Goal: Task Accomplishment & Management: Use online tool/utility

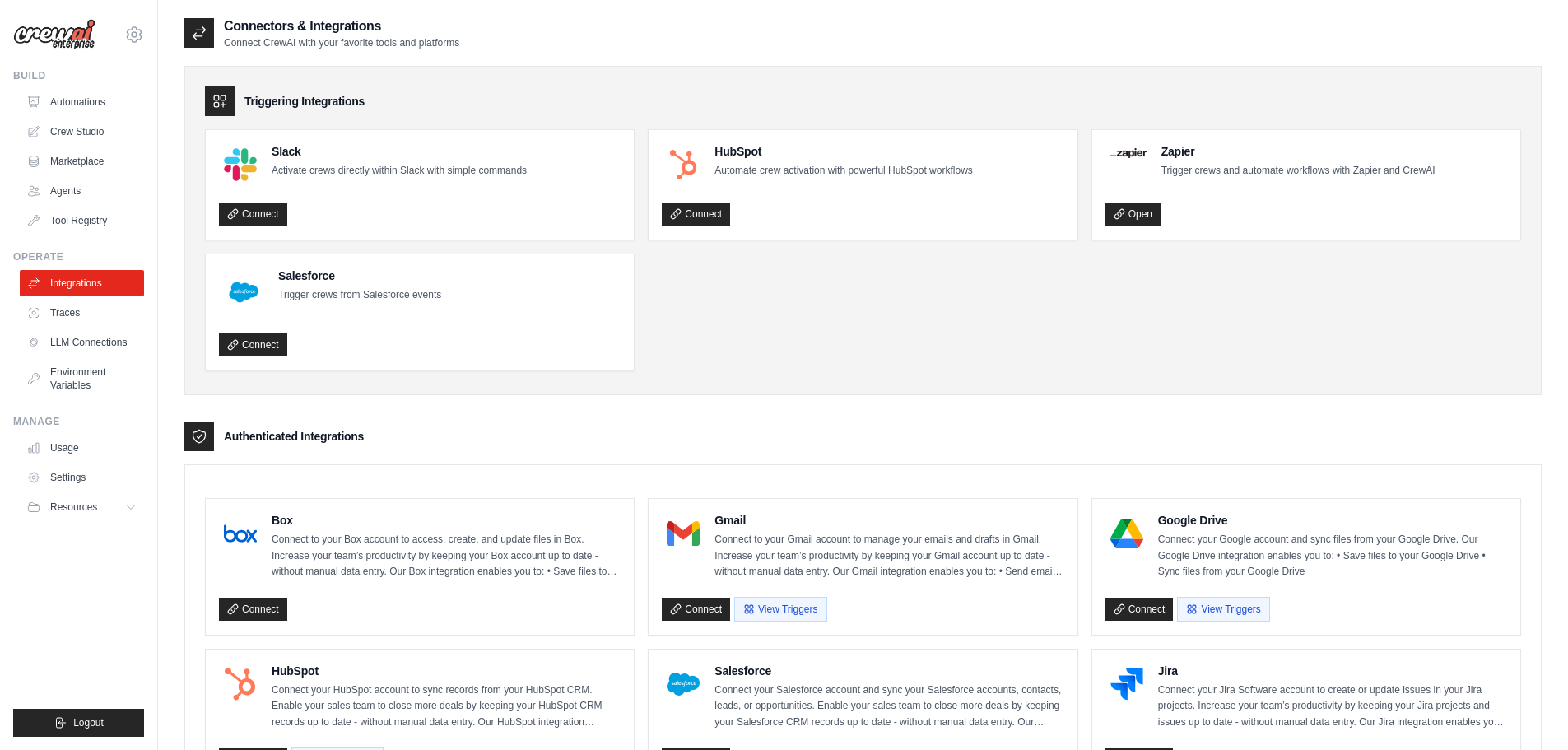
scroll to position [329, 0]
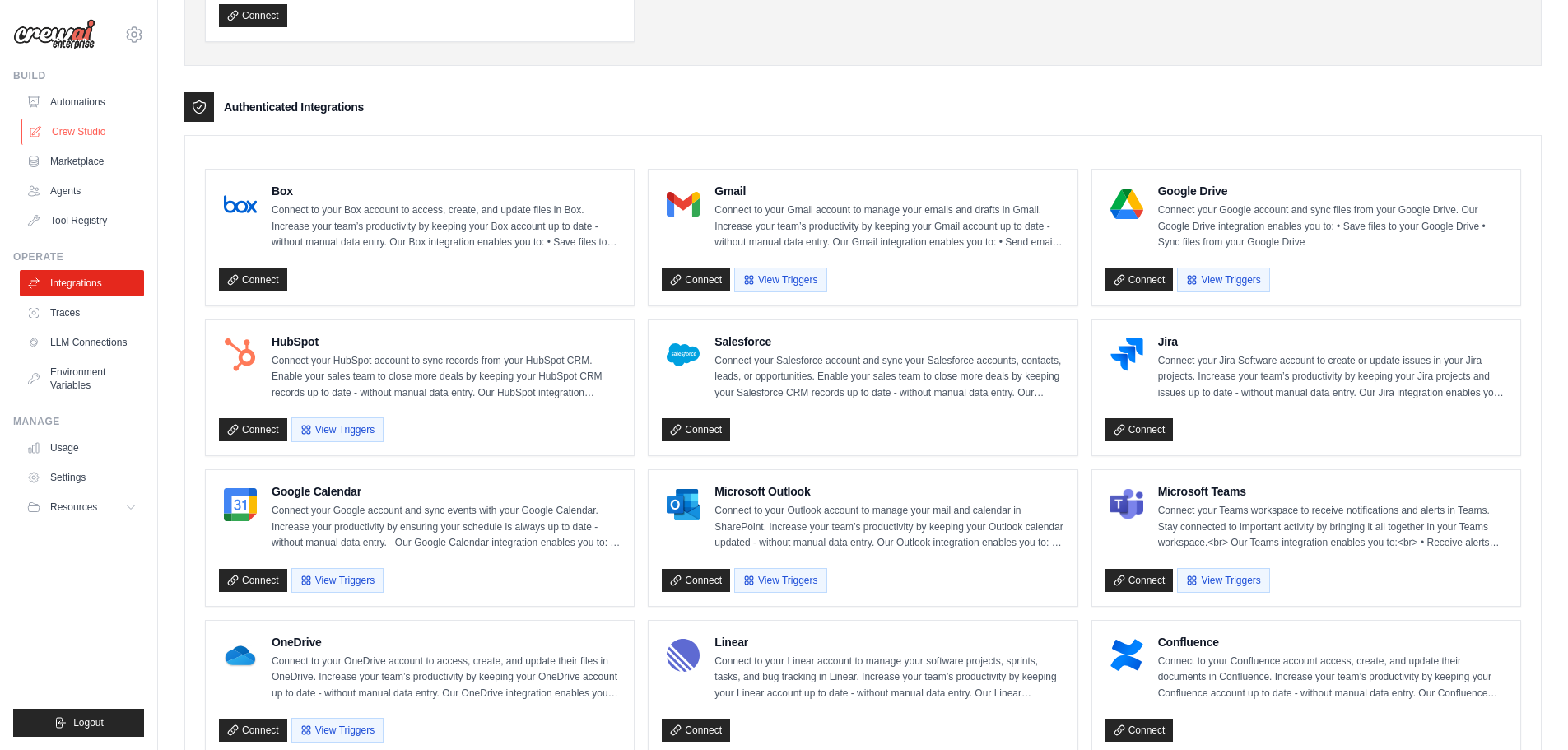
click at [82, 127] on link "Crew Studio" at bounding box center [84, 131] width 124 height 26
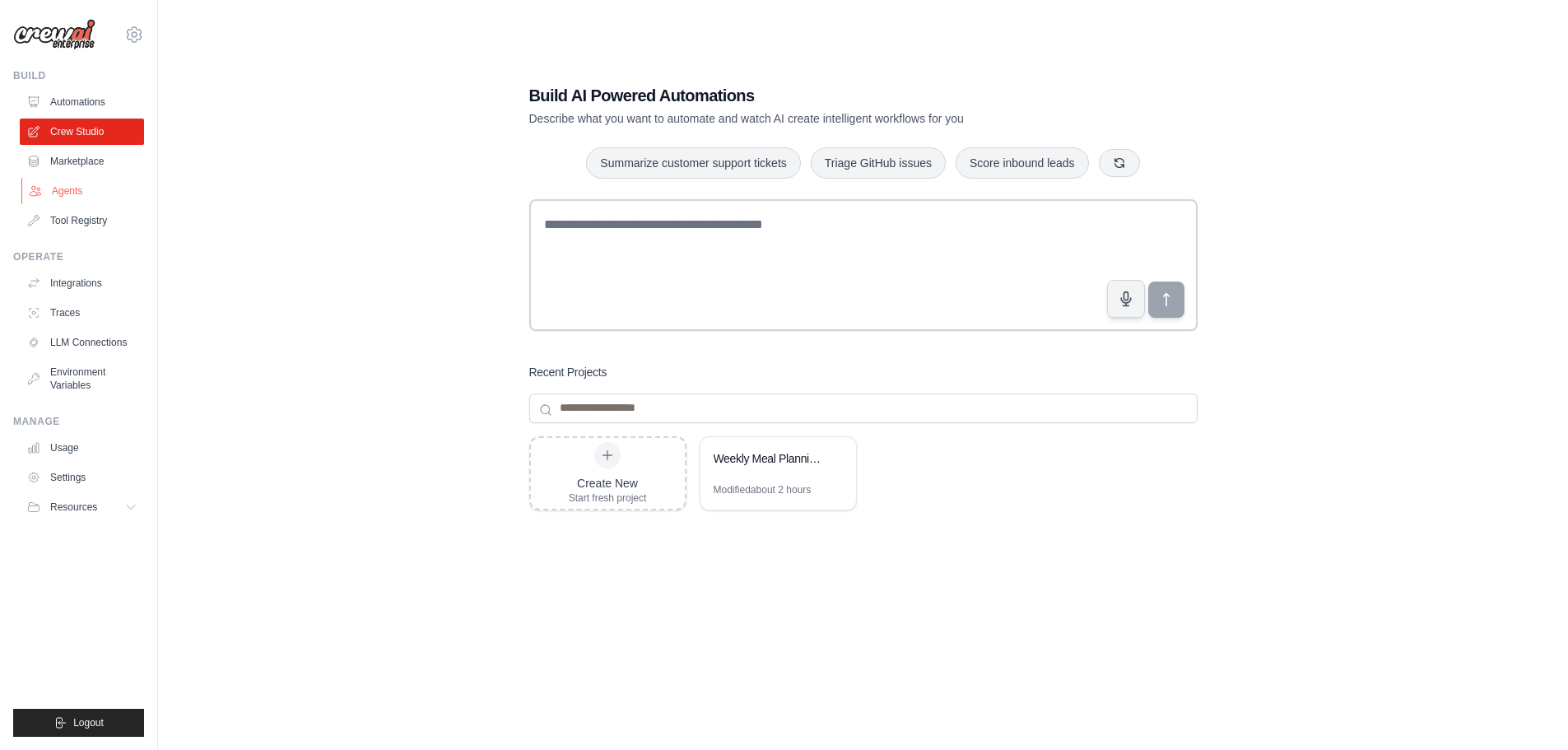
click at [70, 191] on link "Agents" at bounding box center [84, 190] width 124 height 26
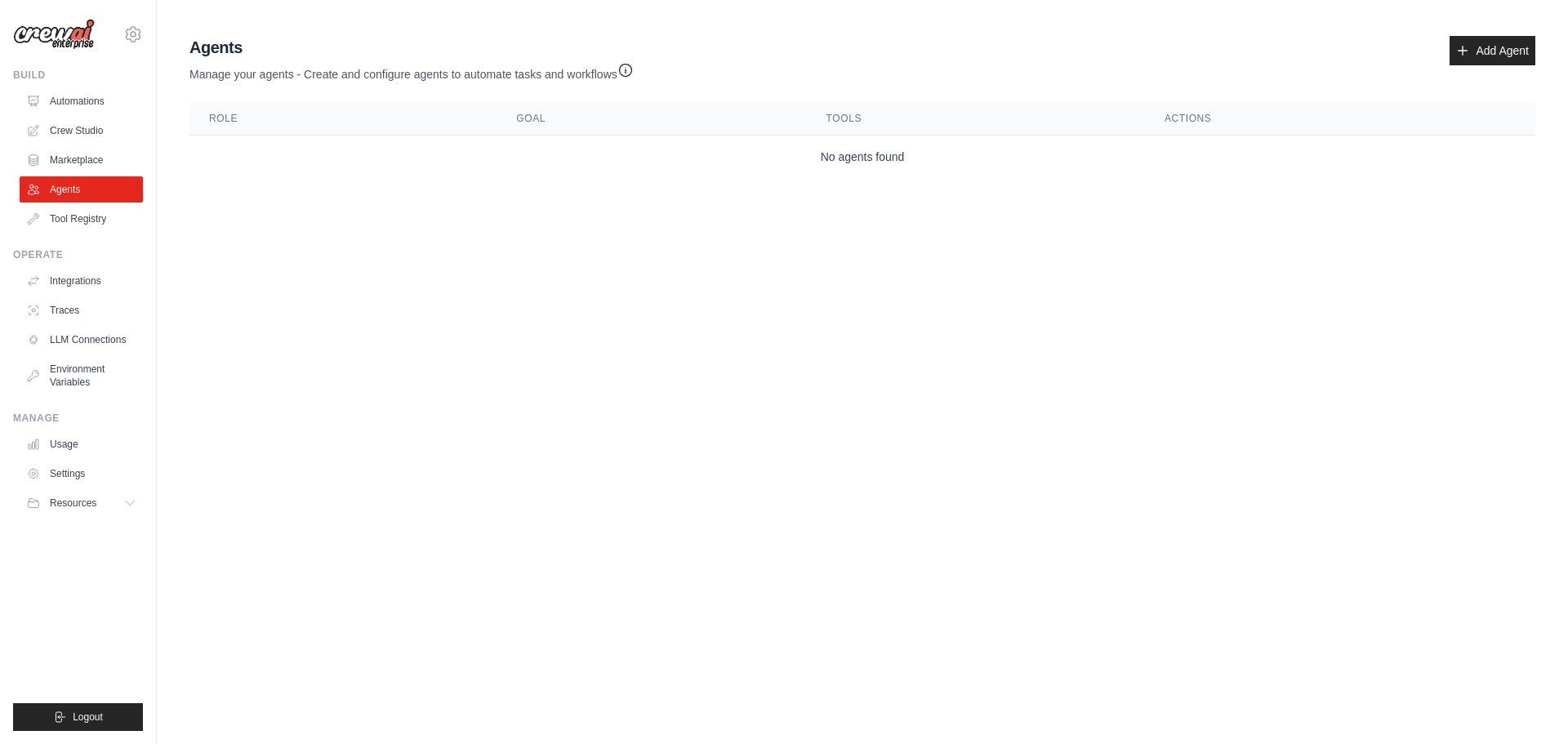
click at [262, 126] on th "Role" at bounding box center [343, 119] width 307 height 33
click at [527, 126] on th "Goal" at bounding box center [652, 119] width 310 height 33
click at [69, 105] on link "Automations" at bounding box center [83, 101] width 123 height 26
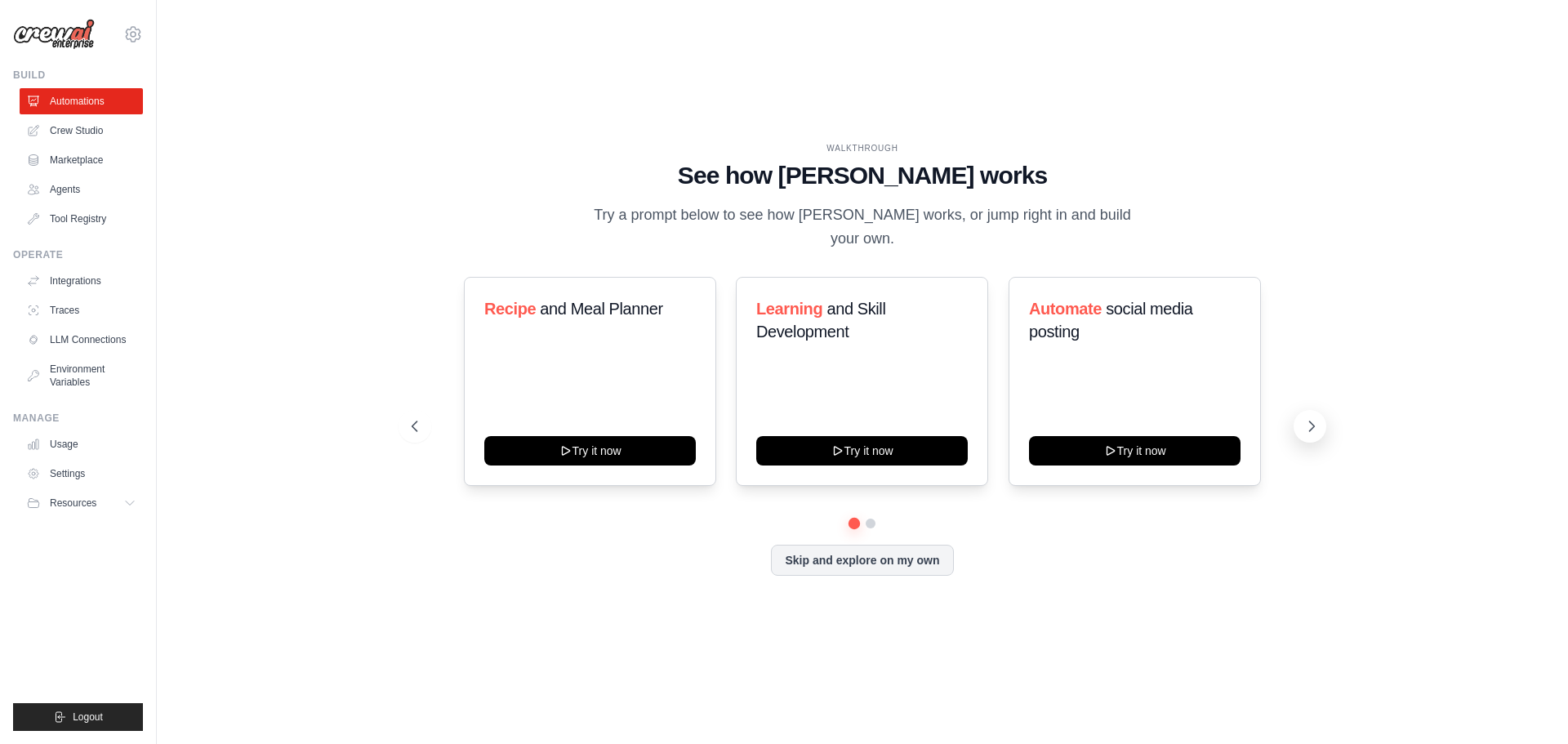
click at [1309, 421] on icon at bounding box center [1312, 426] width 17 height 17
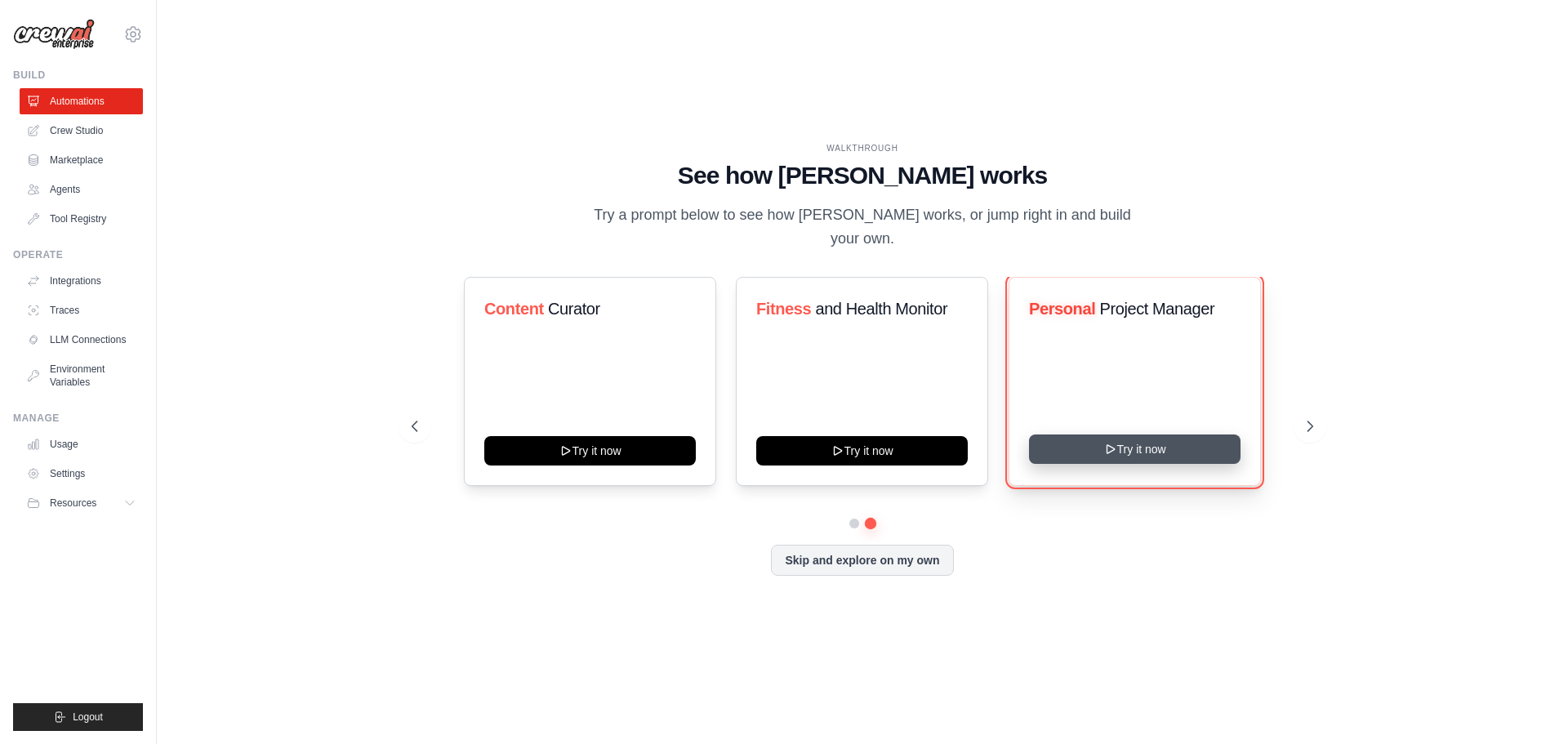
click at [1124, 438] on button "Try it now" at bounding box center [1134, 449] width 211 height 29
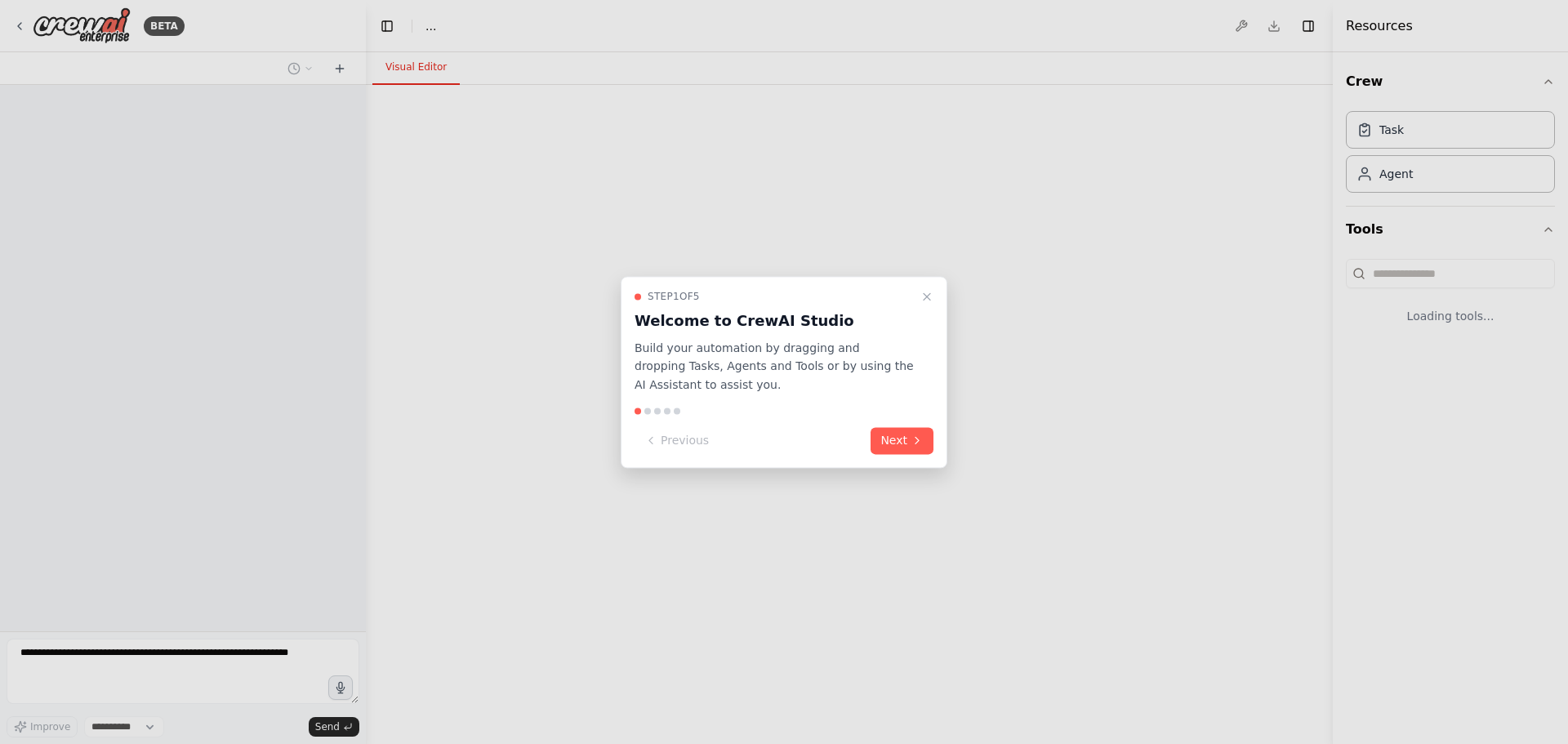
select select "****"
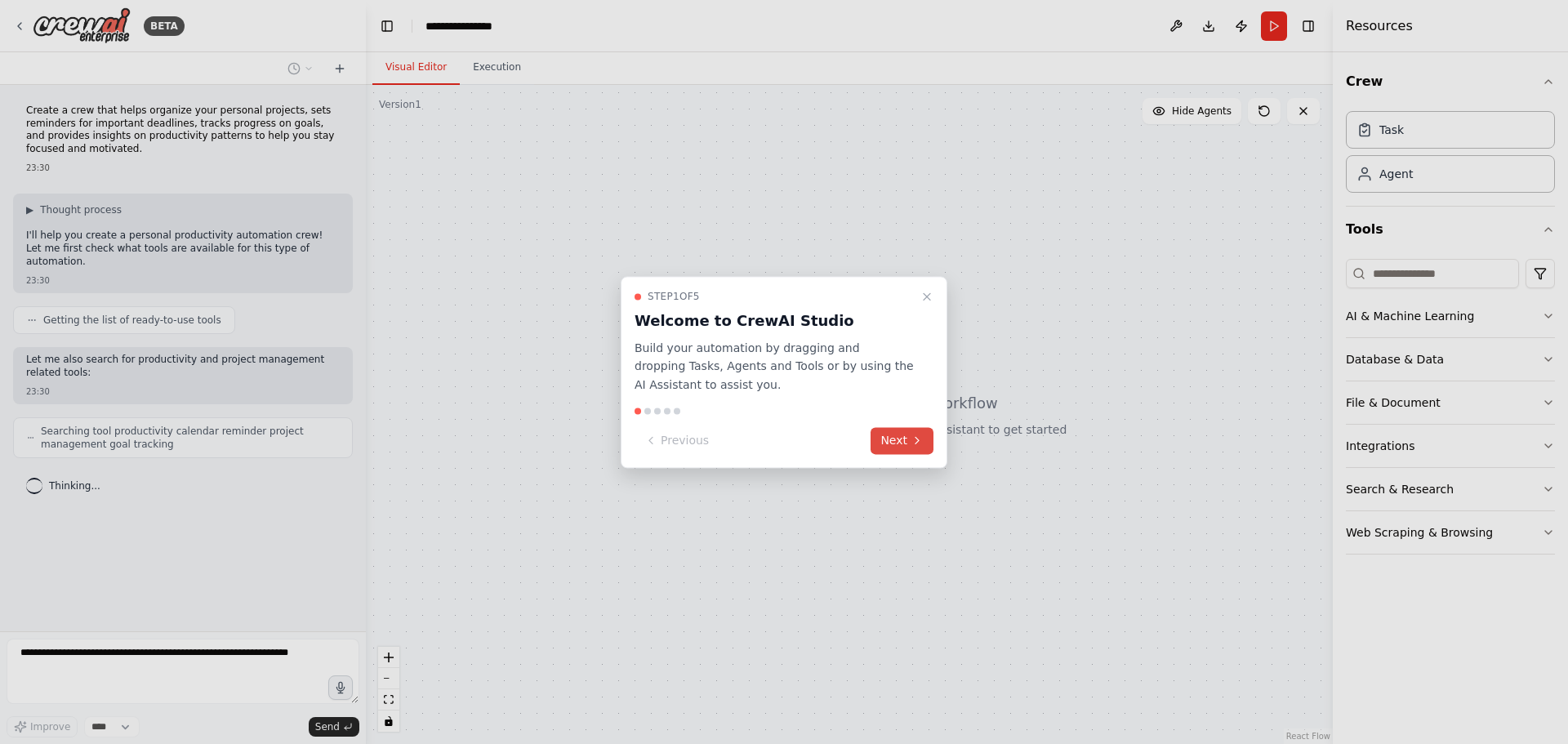
click at [908, 445] on button "Next" at bounding box center [902, 440] width 63 height 27
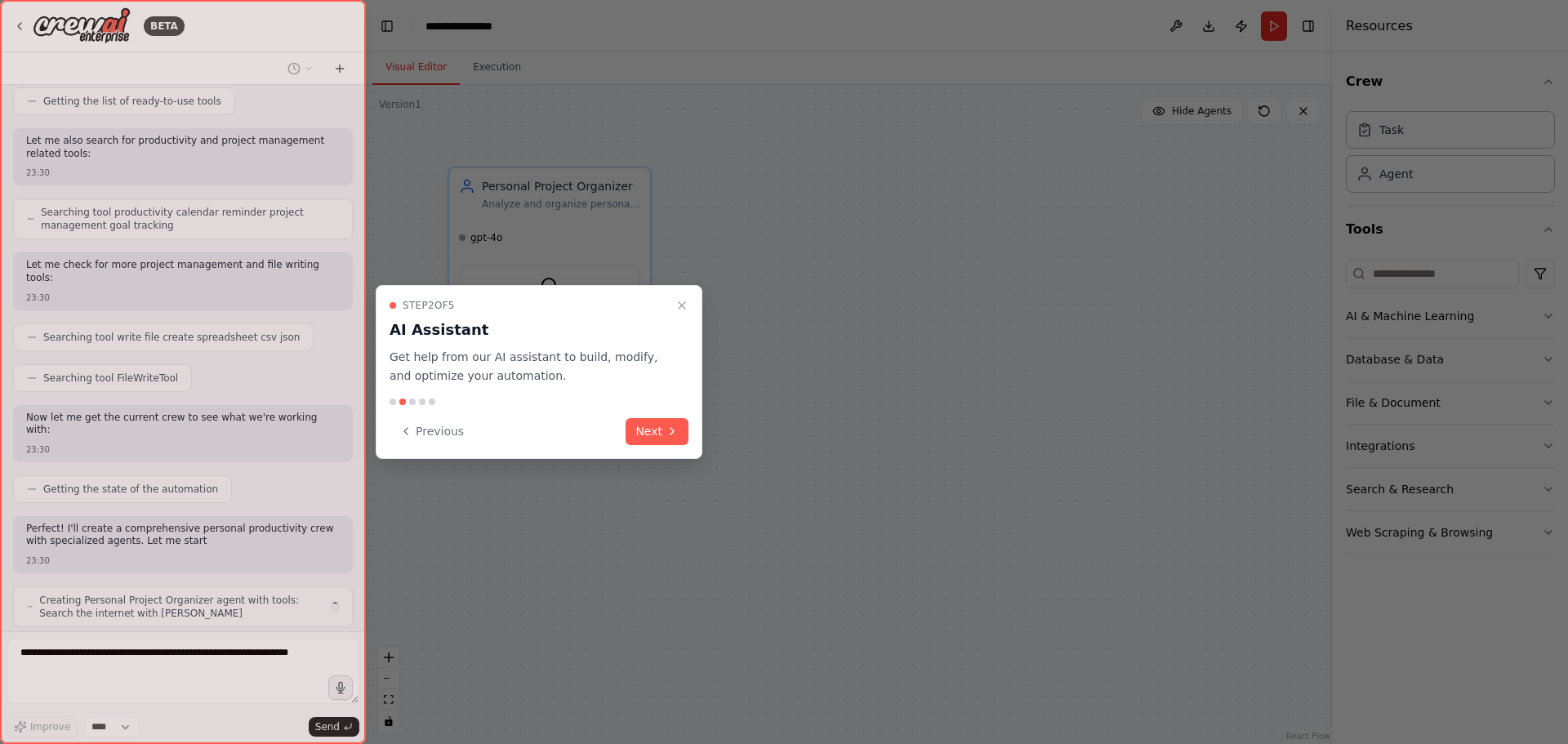
scroll to position [231, 0]
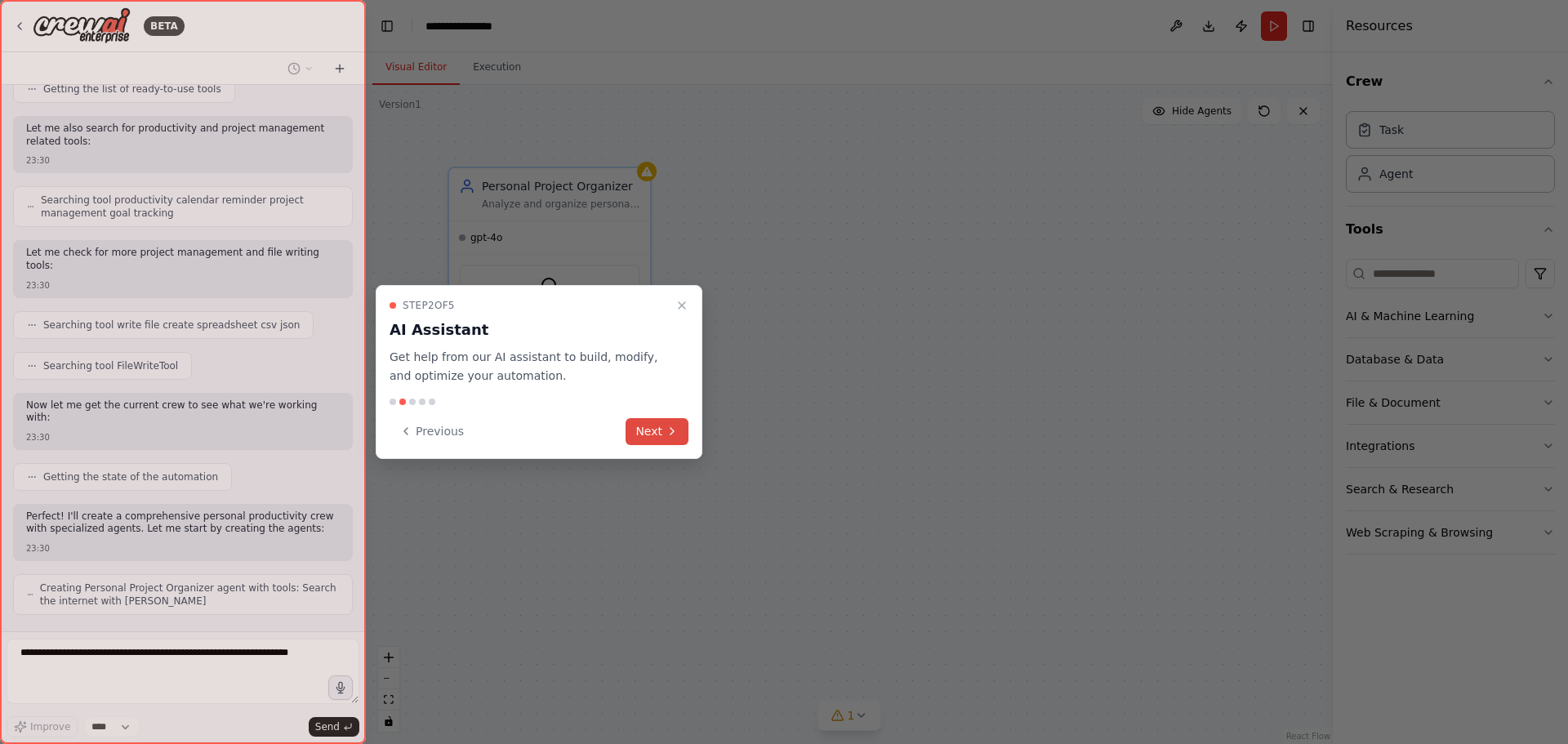
click at [658, 437] on button "Next" at bounding box center [657, 431] width 63 height 27
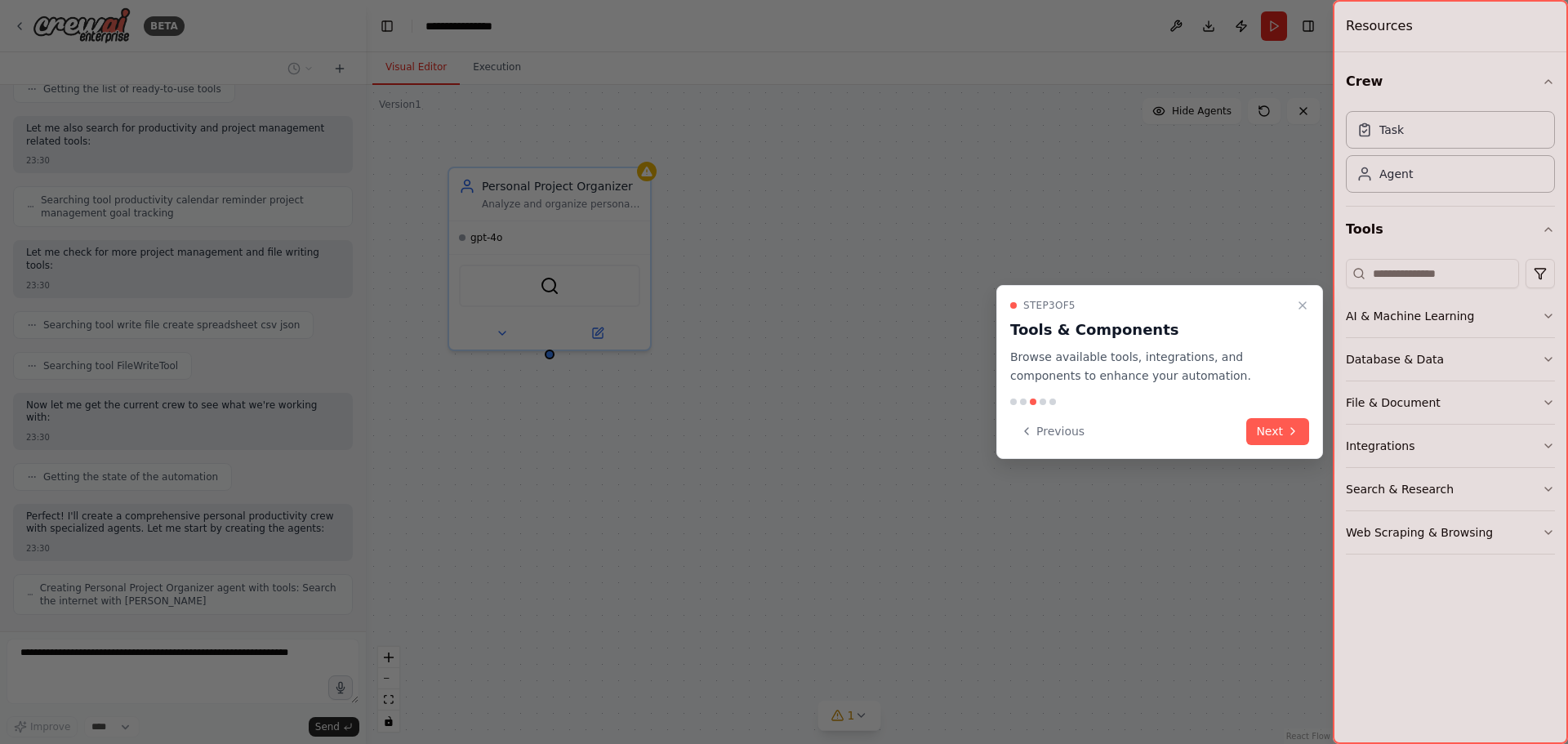
scroll to position [285, 0]
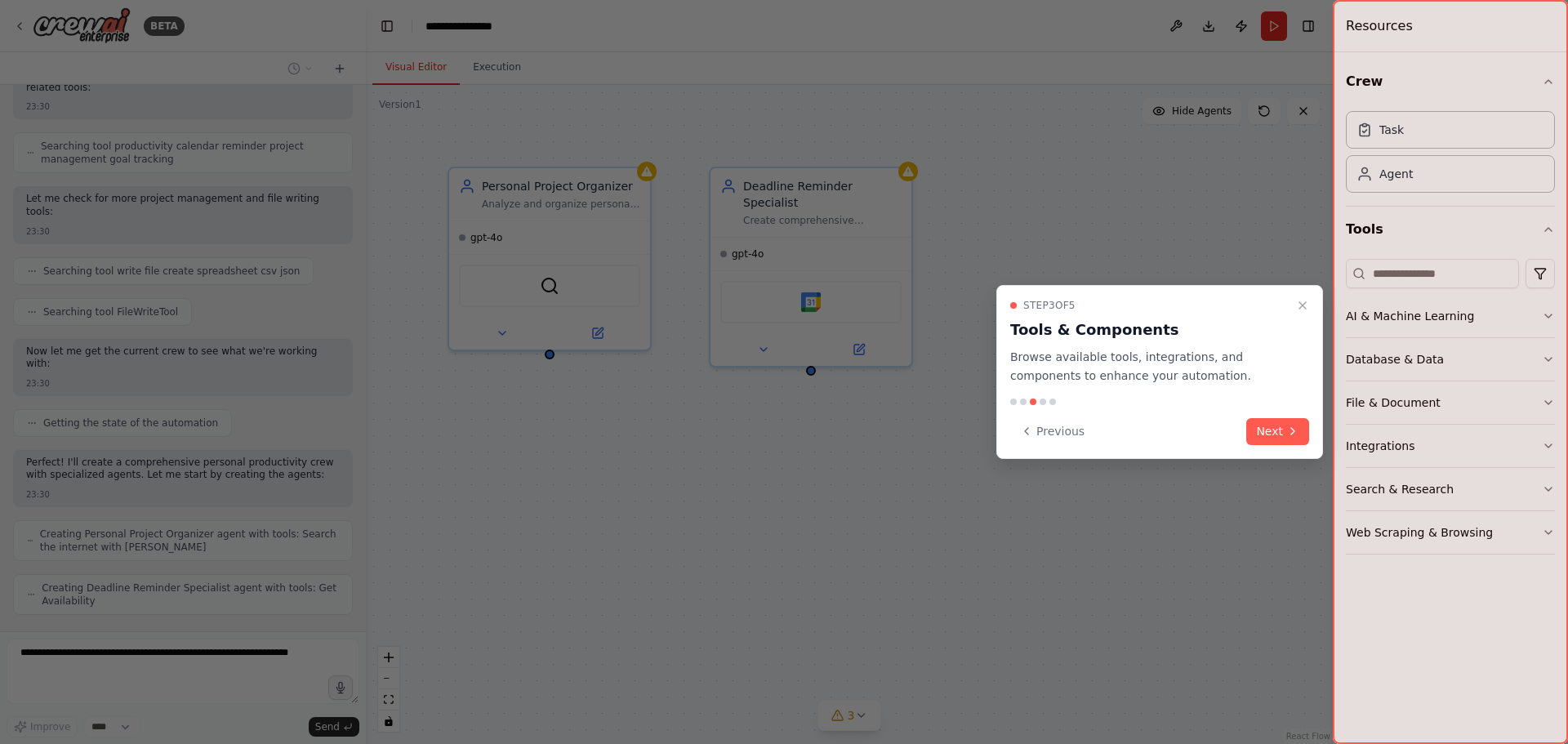
click at [1549, 318] on div at bounding box center [1450, 372] width 236 height 744
click at [1288, 428] on icon at bounding box center [1293, 431] width 13 height 13
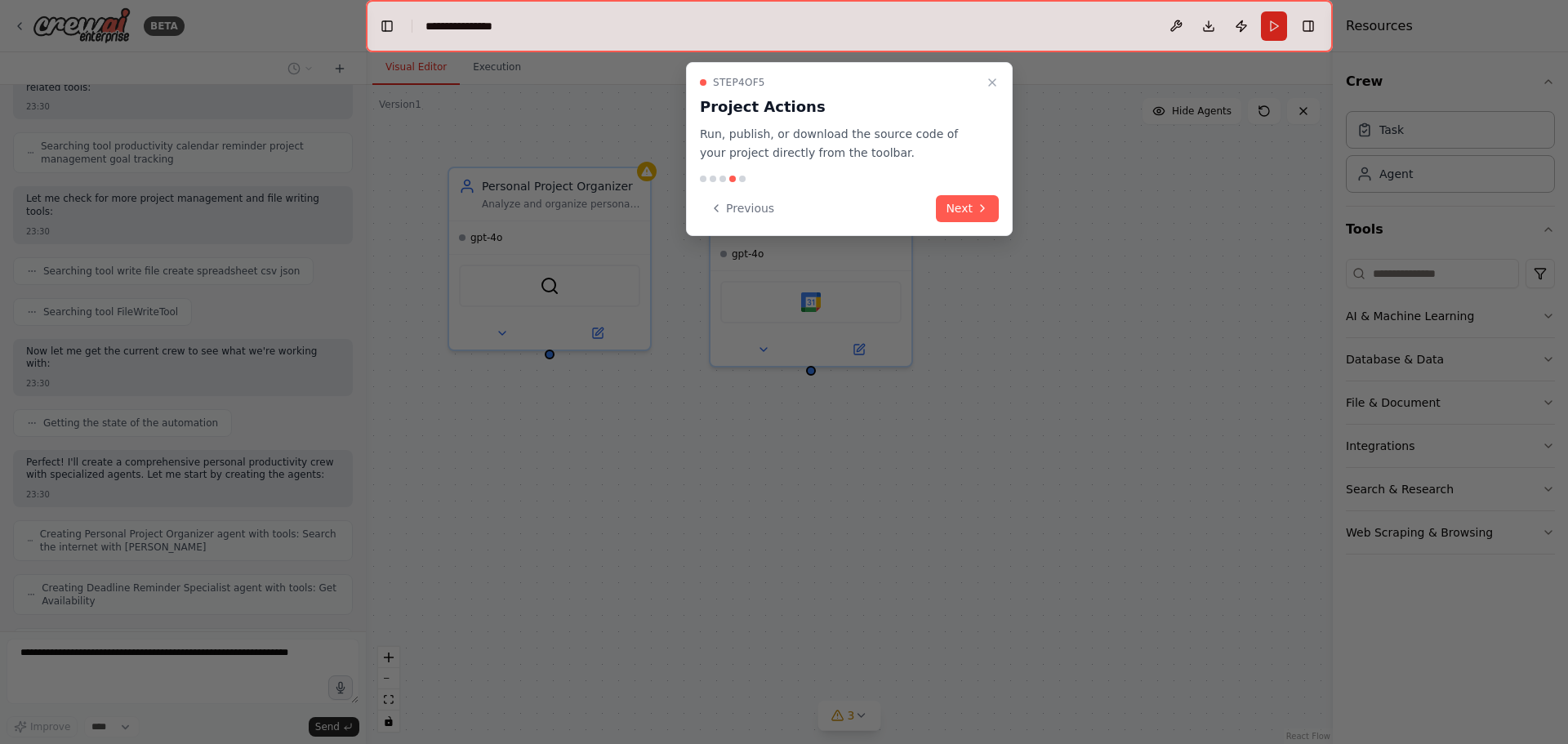
scroll to position [339, 0]
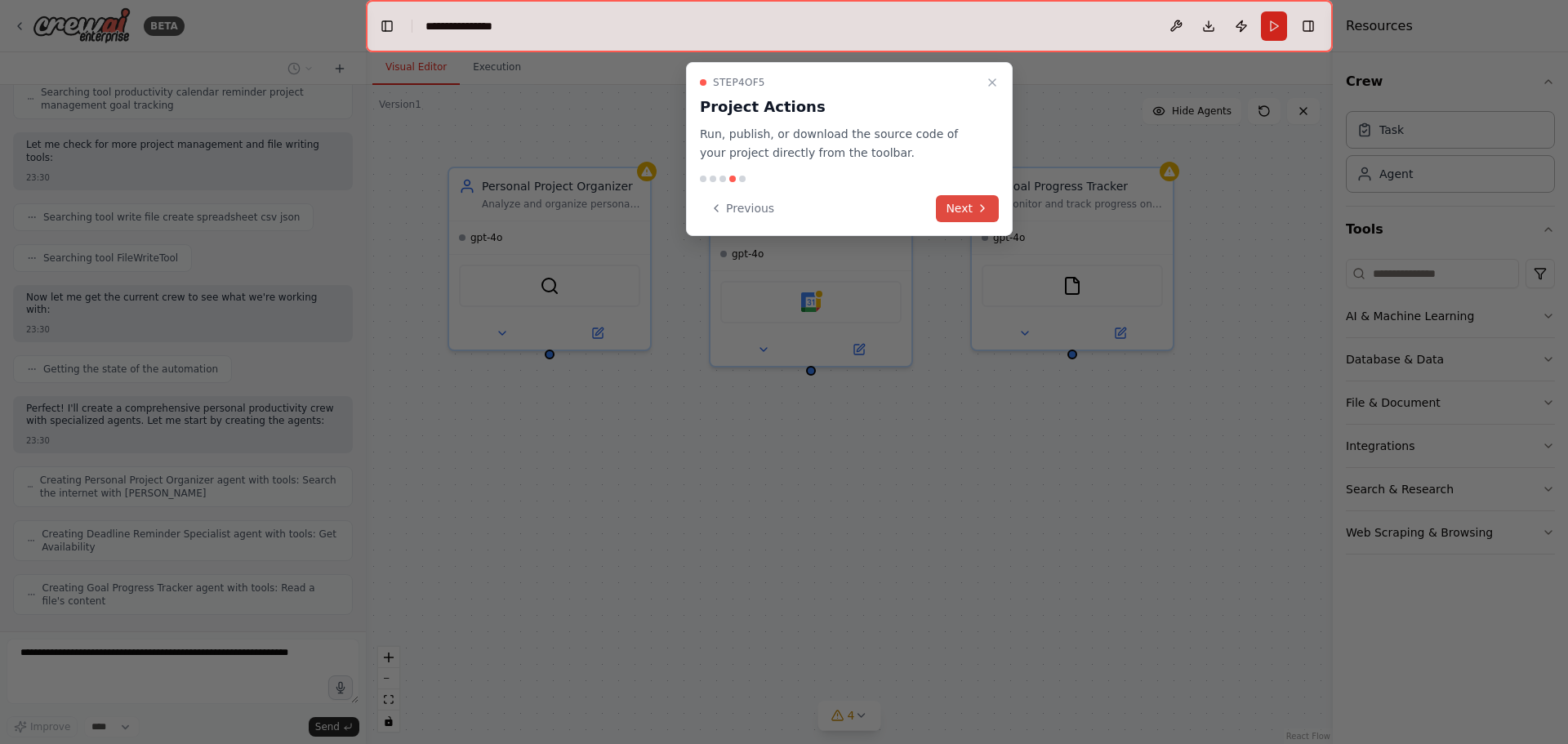
click at [956, 211] on button "Next" at bounding box center [967, 209] width 63 height 27
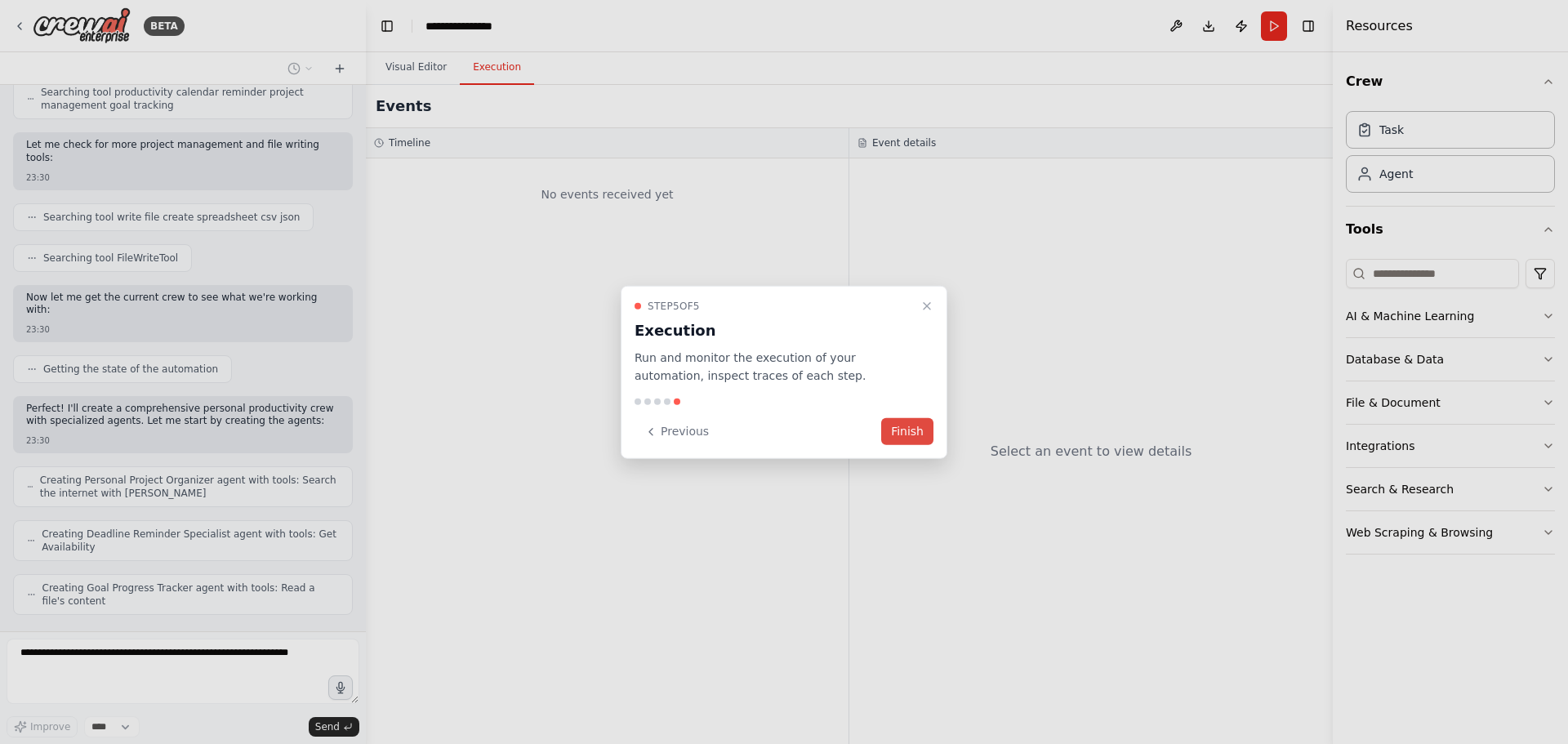
click at [915, 431] on button "Finish" at bounding box center [907, 431] width 52 height 27
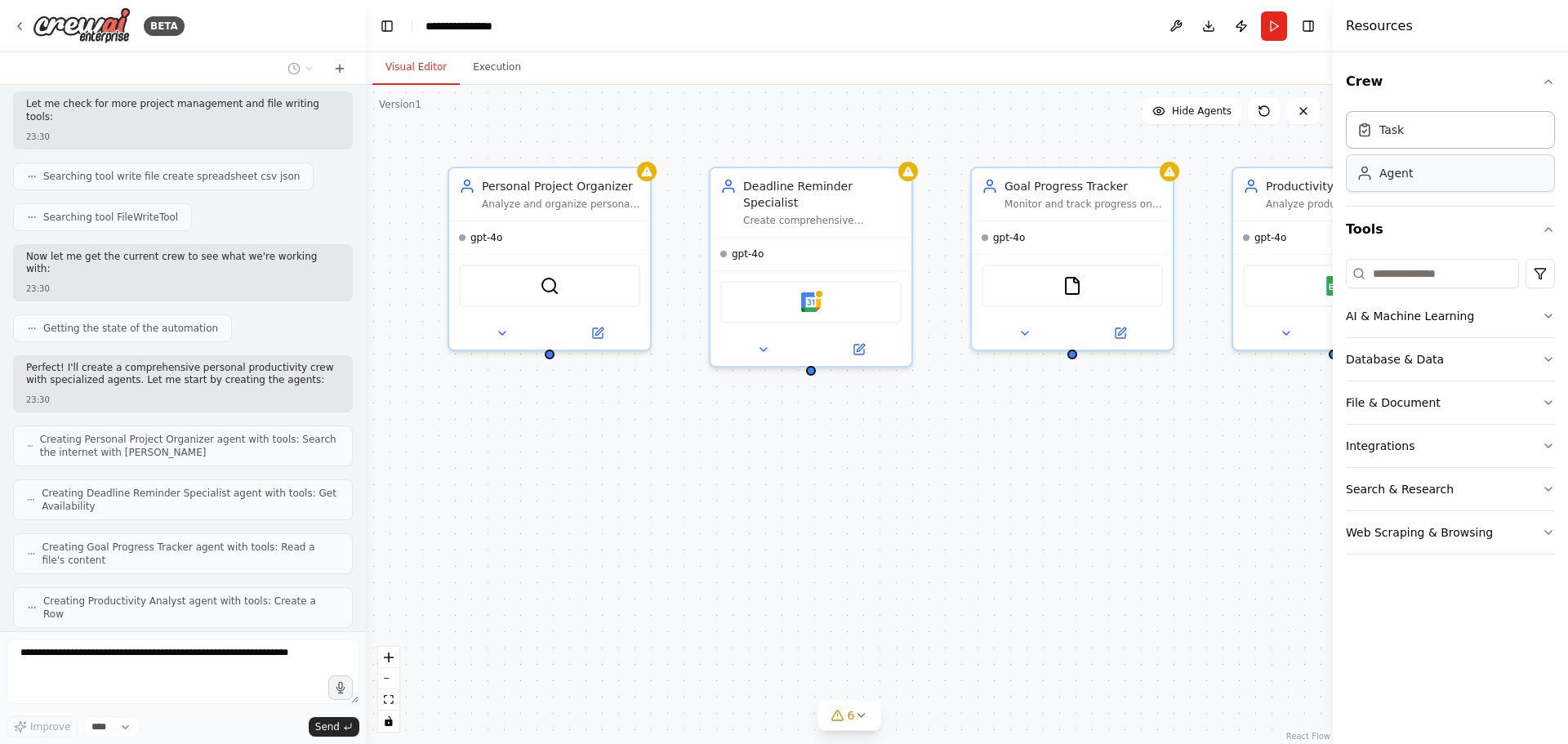
scroll to position [479, 0]
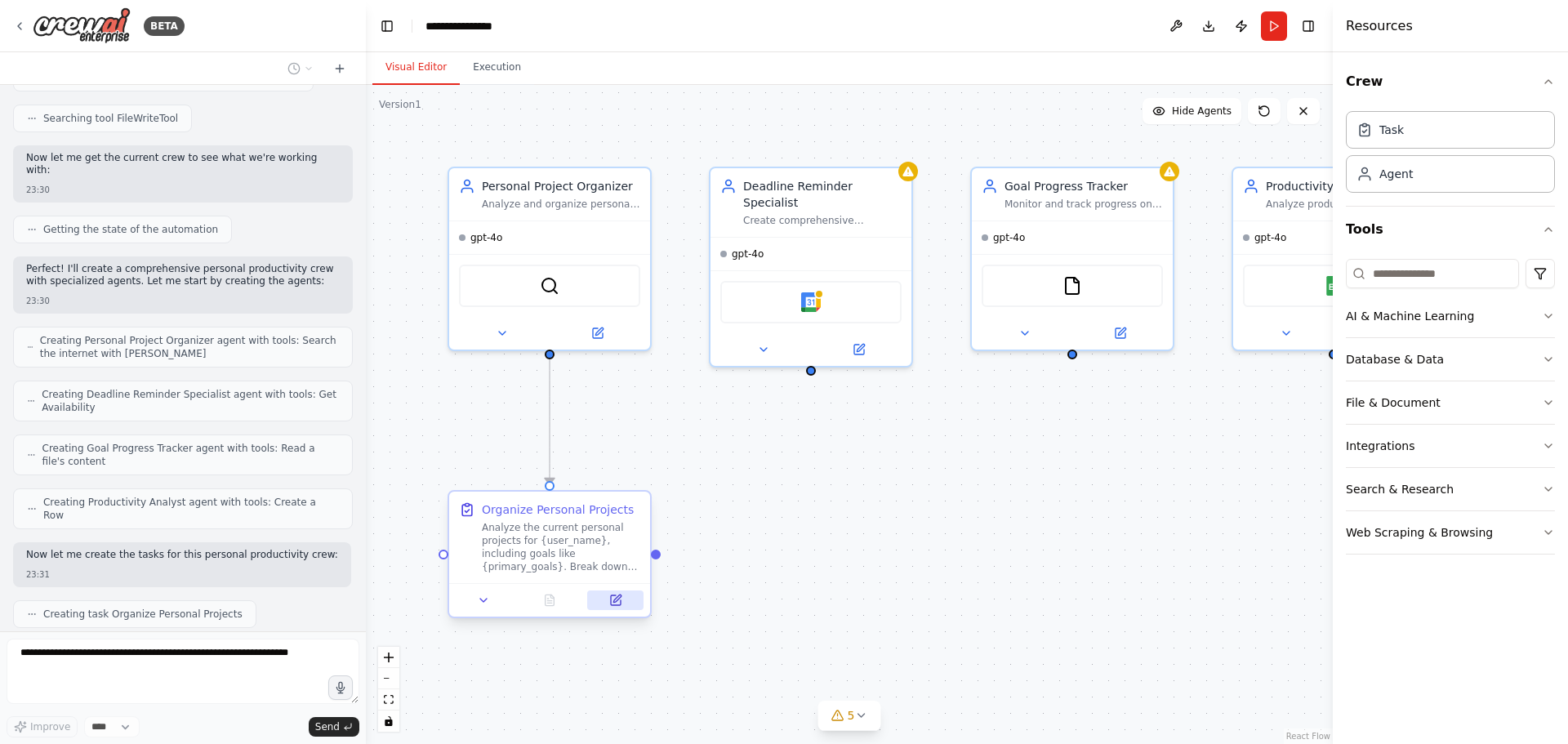
click at [609, 599] on icon at bounding box center [616, 600] width 13 height 13
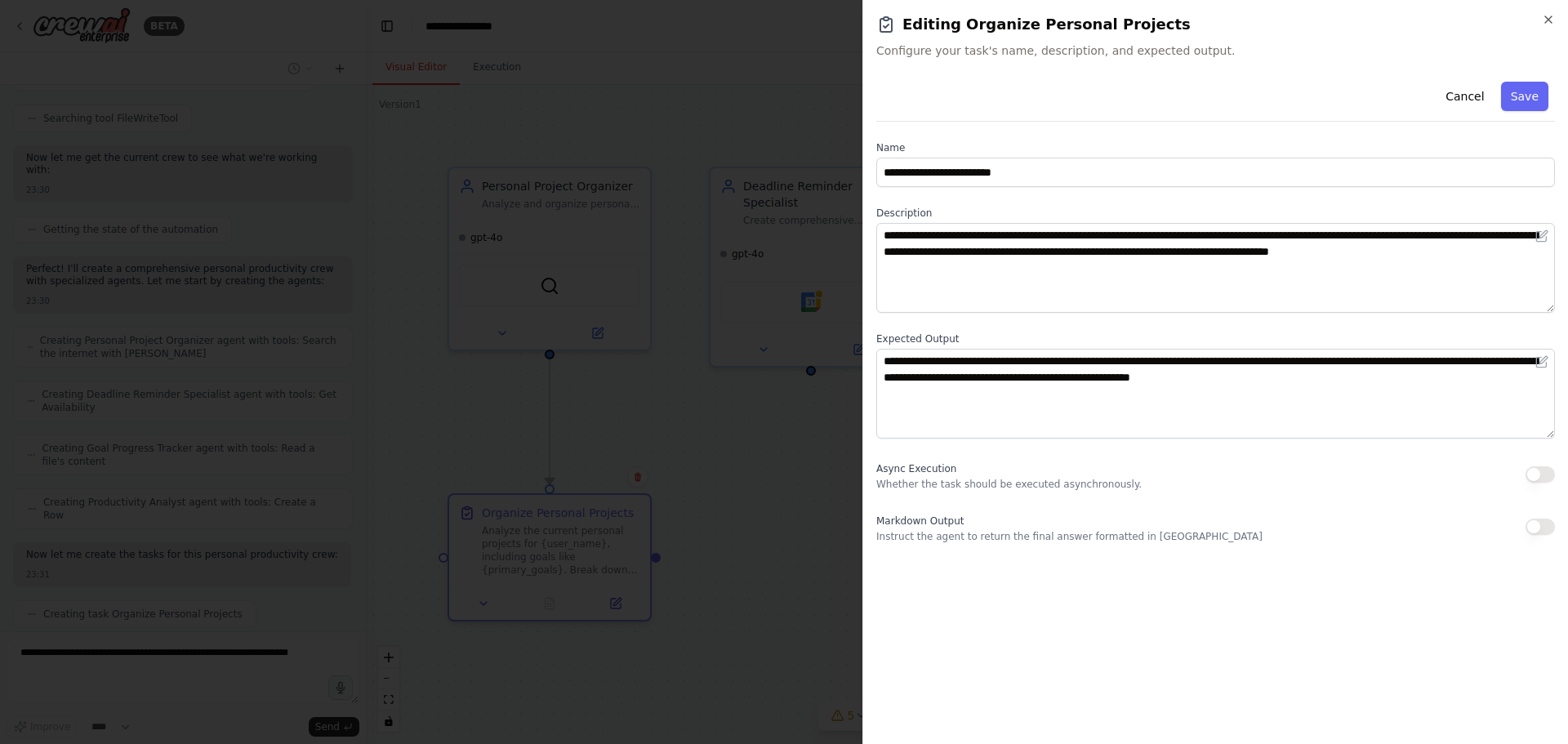
scroll to position [519, 0]
click at [1553, 21] on icon "button" at bounding box center [1549, 20] width 13 height 13
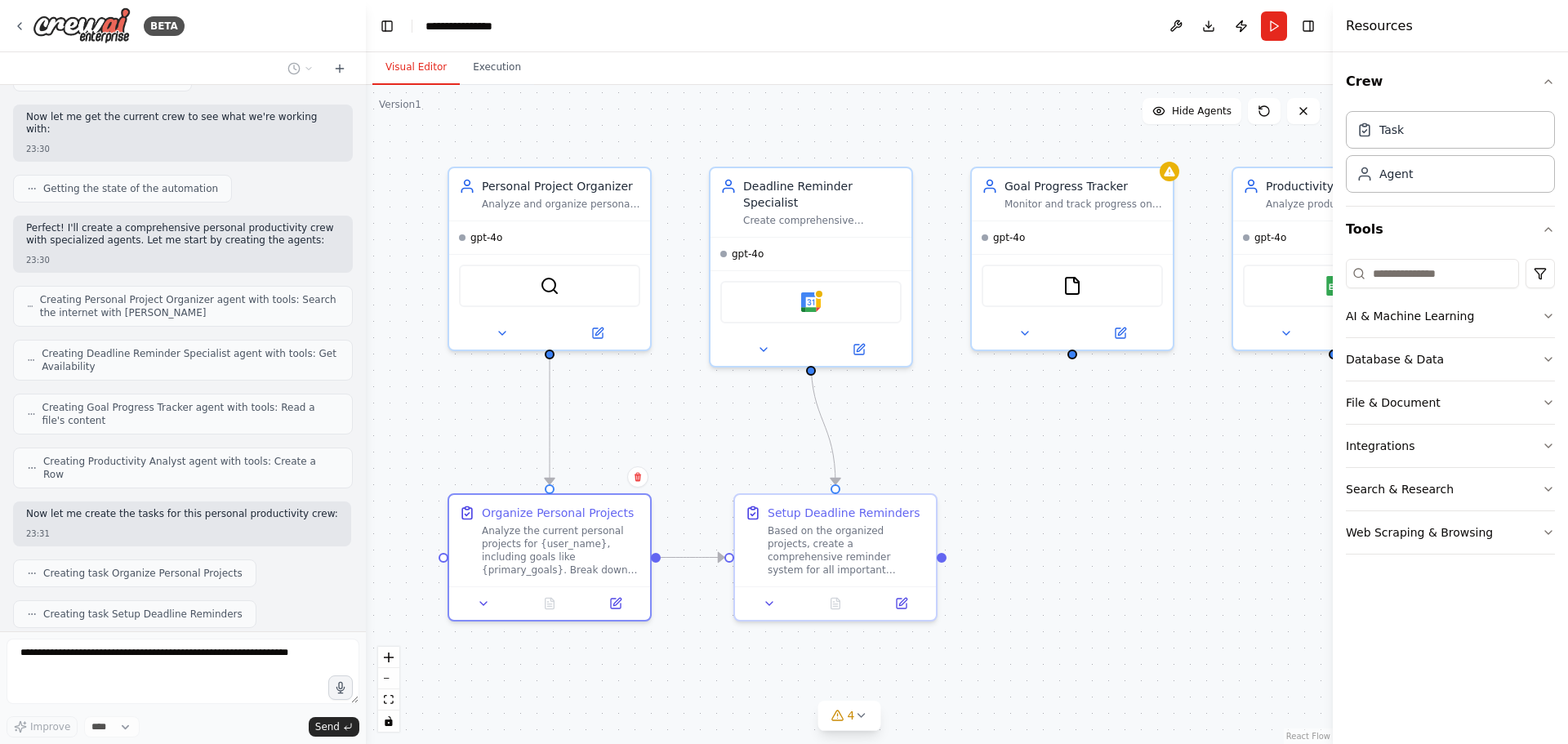
scroll to position [560, 0]
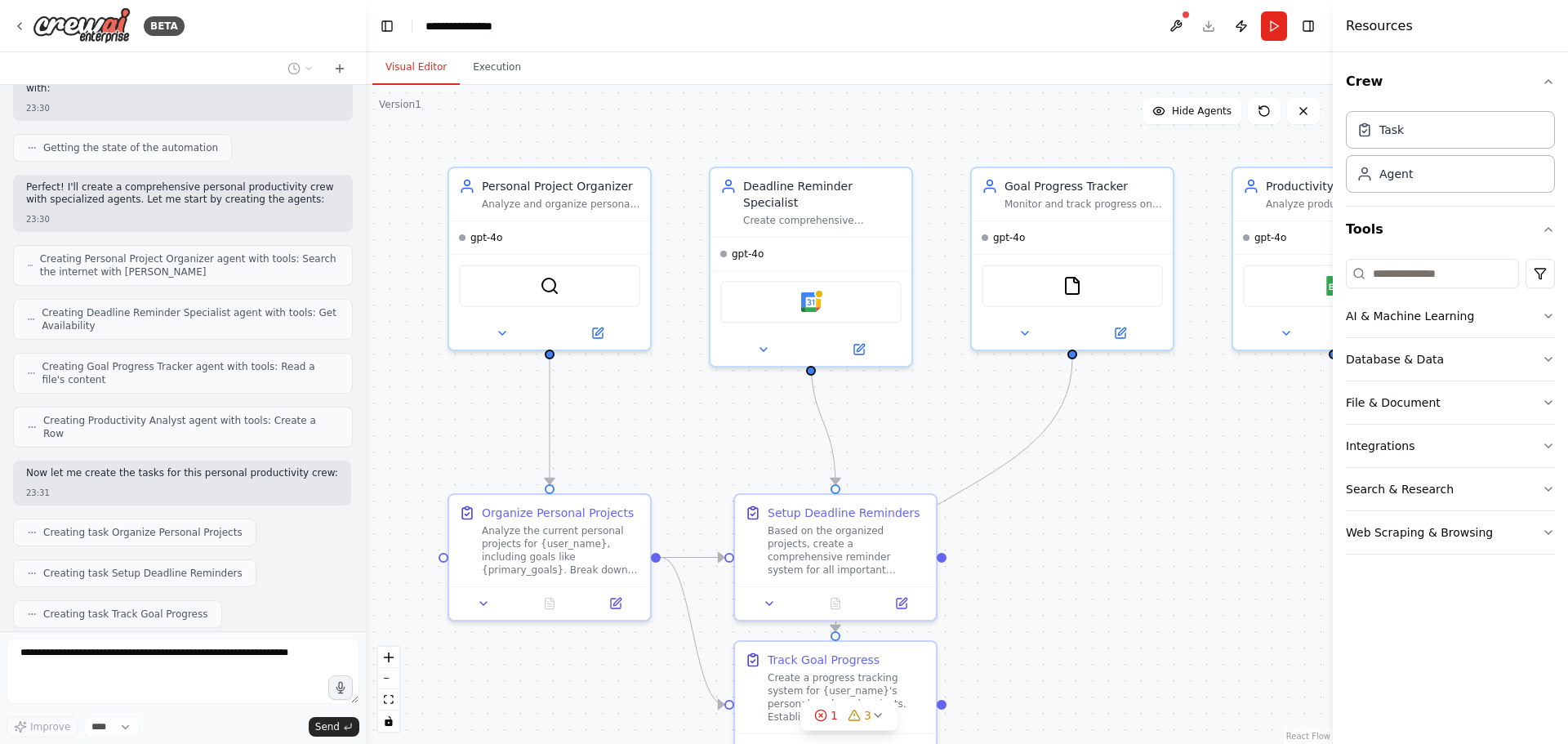
click at [1137, 524] on div ".deletable-edge-delete-btn { width: 20px; height: 20px; border: 0px solid #ffff…" at bounding box center [850, 414] width 967 height 659
click at [1549, 82] on icon "button" at bounding box center [1549, 82] width 13 height 13
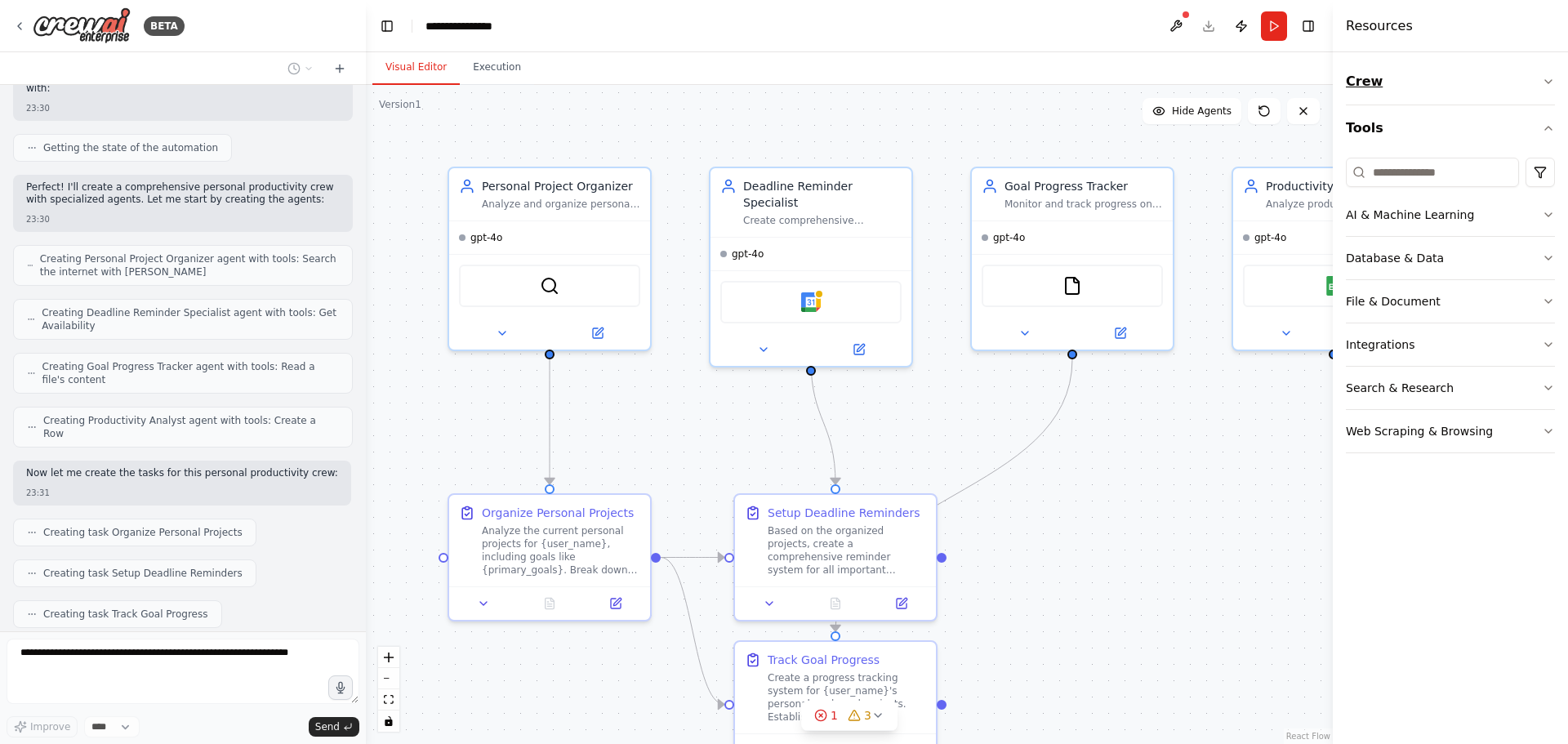
scroll to position [601, 0]
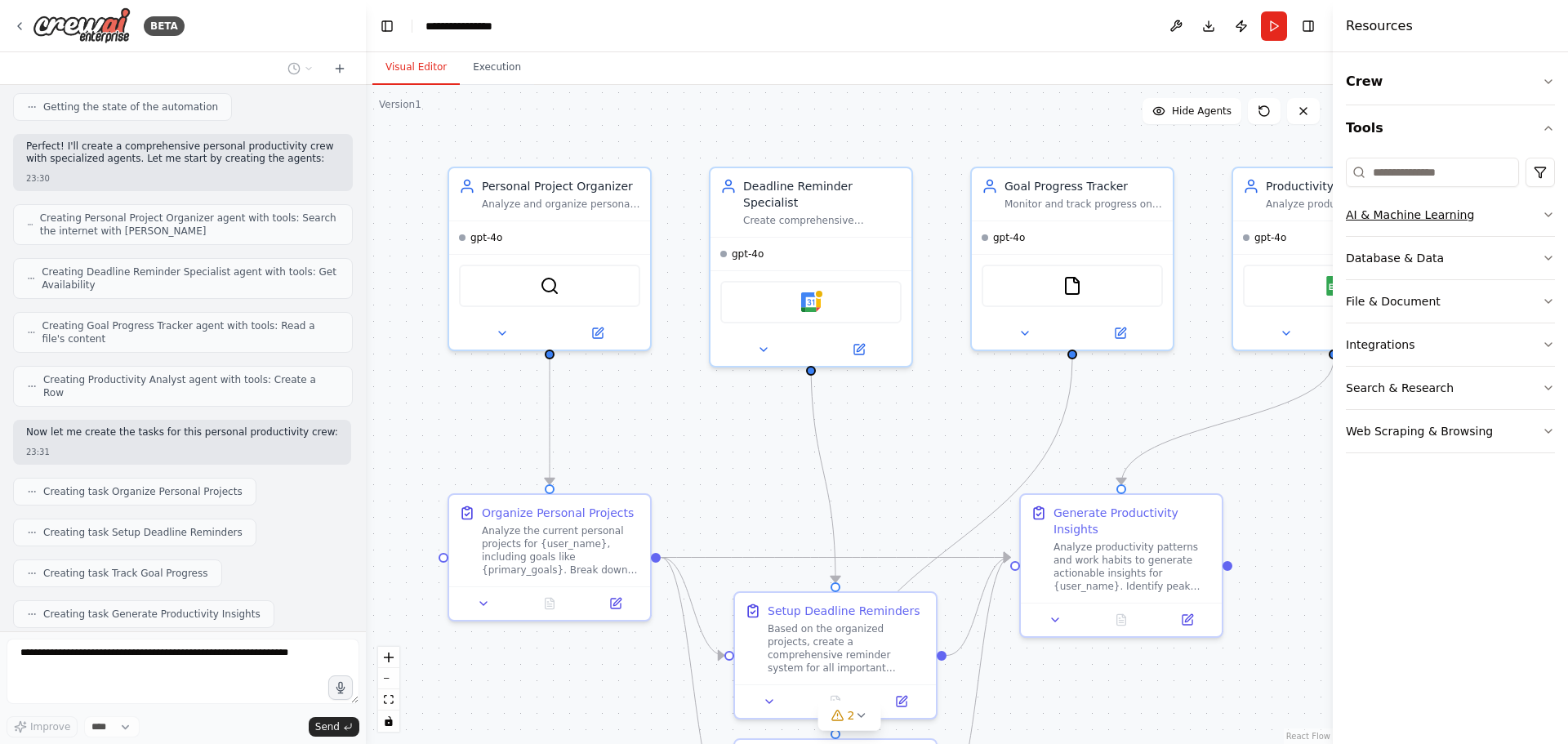
click at [1551, 218] on icon "button" at bounding box center [1549, 215] width 13 height 13
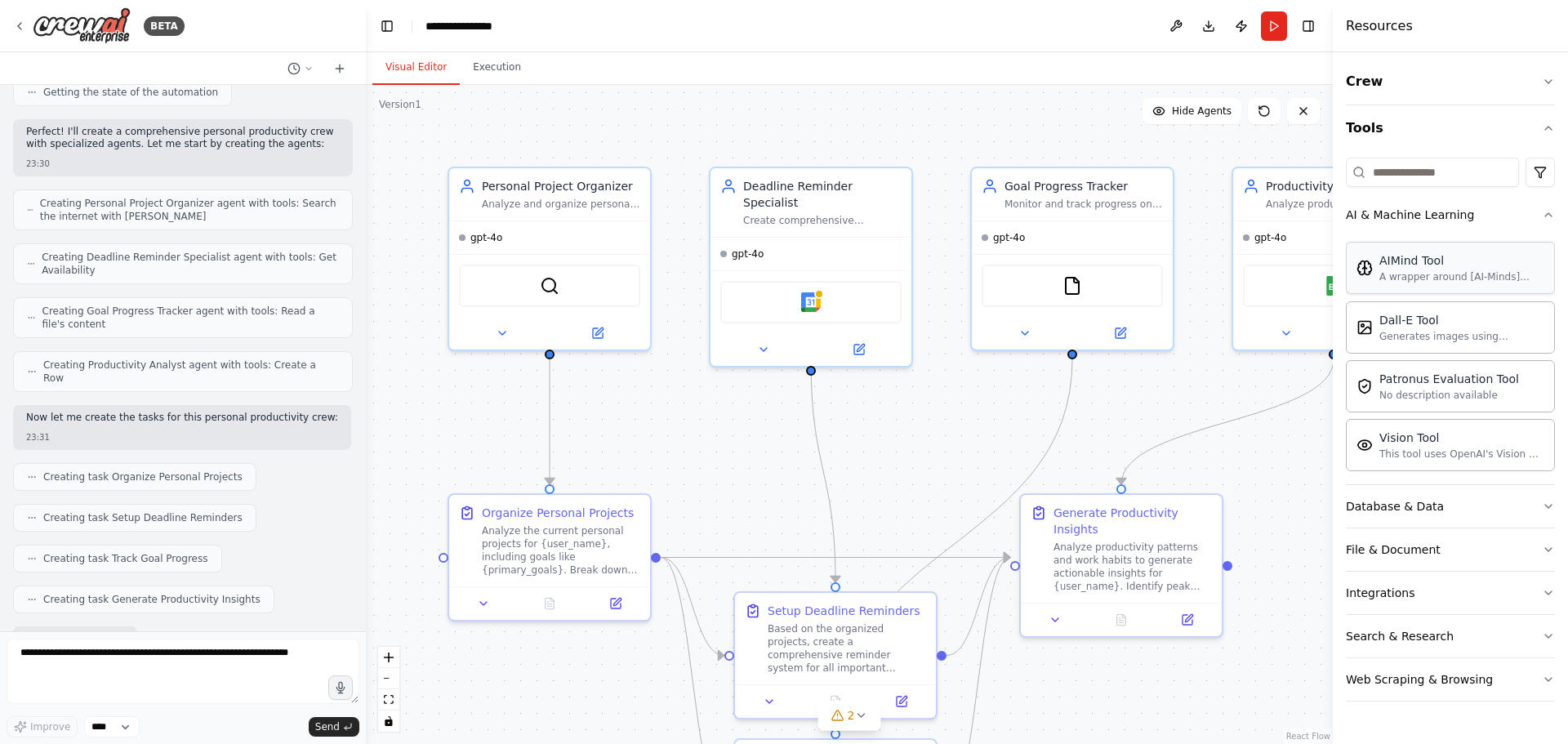
scroll to position [699, 0]
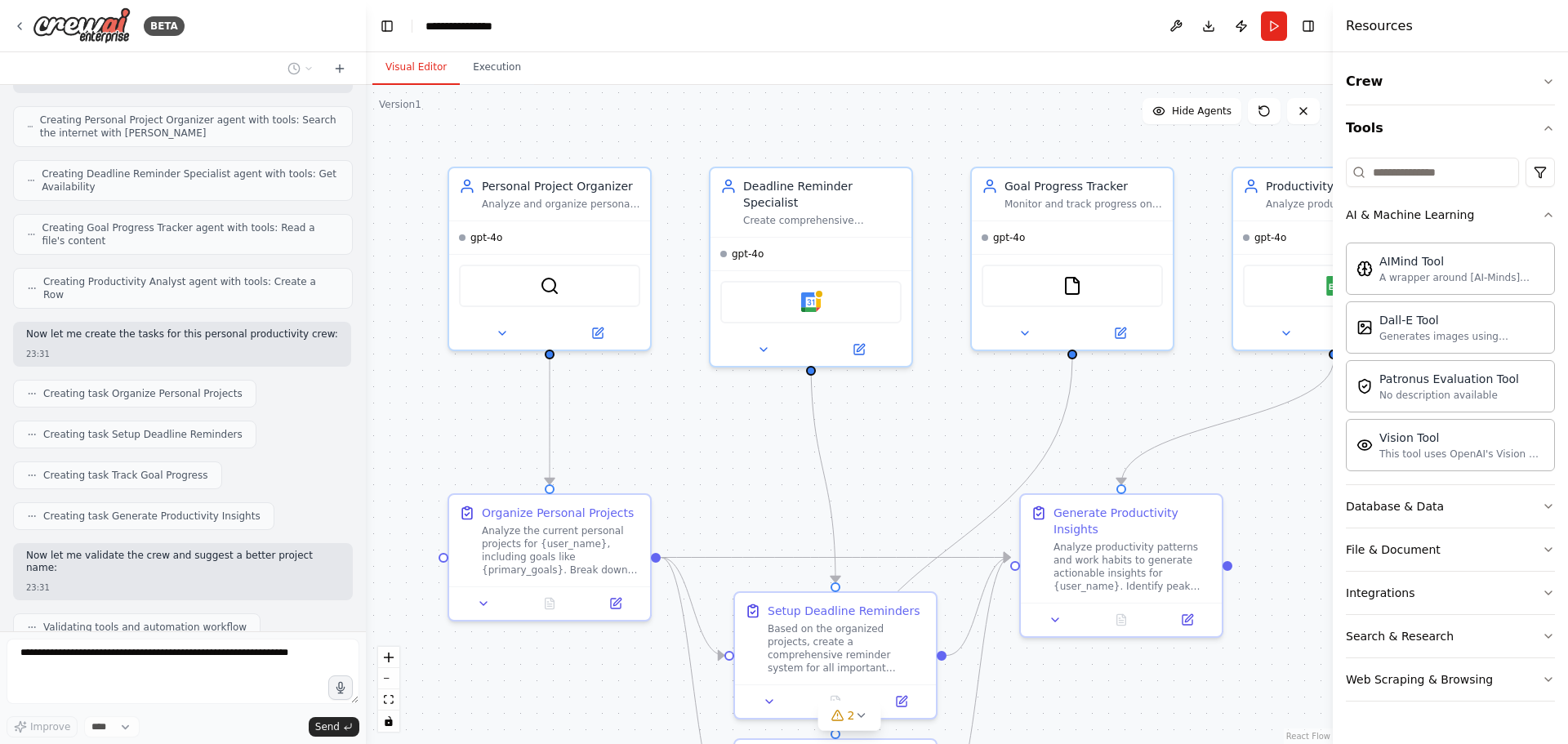
click at [1207, 390] on div ".deletable-edge-delete-btn { width: 20px; height: 20px; border: 0px solid #ffff…" at bounding box center [850, 414] width 967 height 659
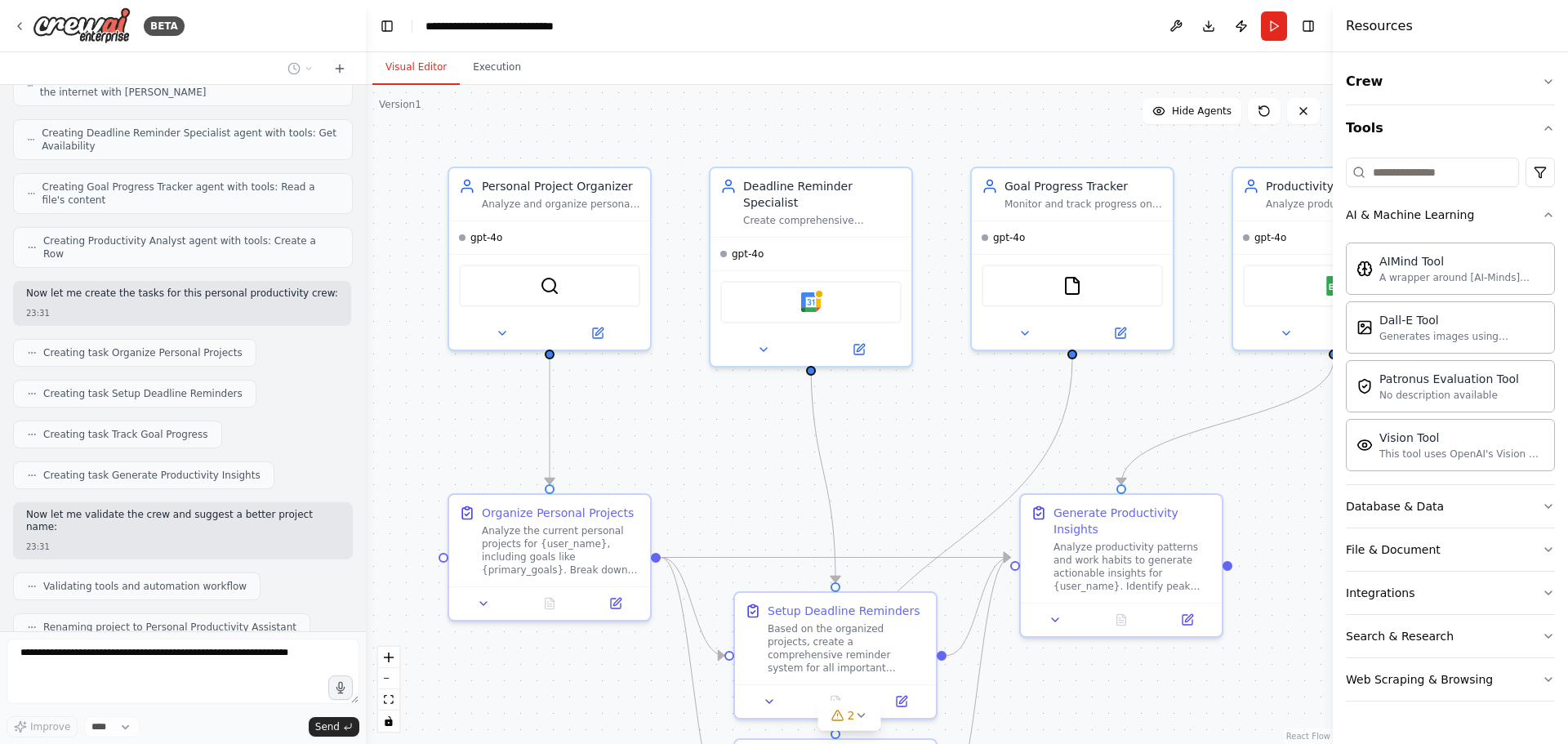
click at [1258, 62] on div "Visual Editor Execution" at bounding box center [850, 68] width 967 height 32
click at [1553, 128] on icon "button" at bounding box center [1549, 128] width 13 height 13
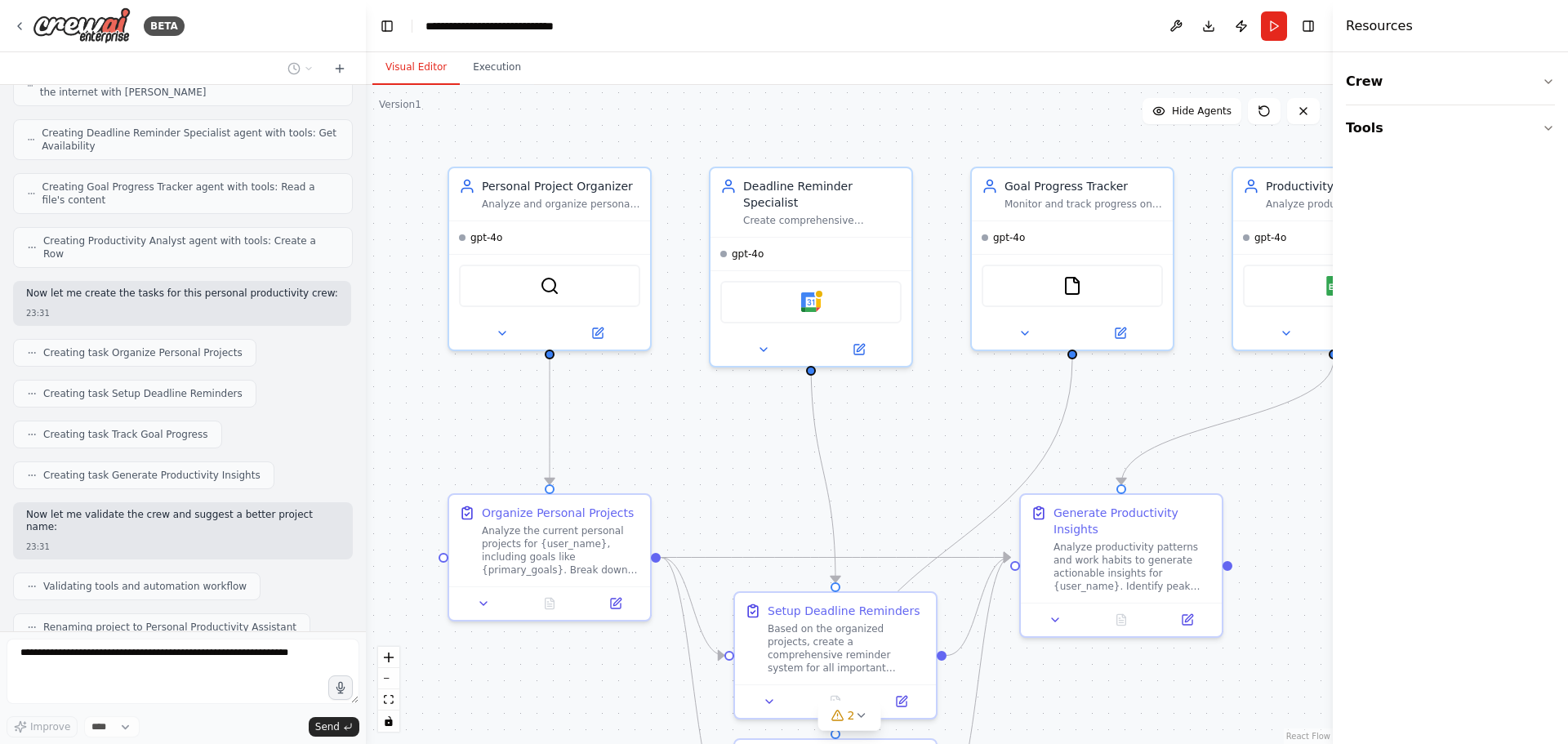
click at [1267, 444] on div ".deletable-edge-delete-btn { width: 20px; height: 20px; border: 0px solid #ffff…" at bounding box center [850, 414] width 967 height 659
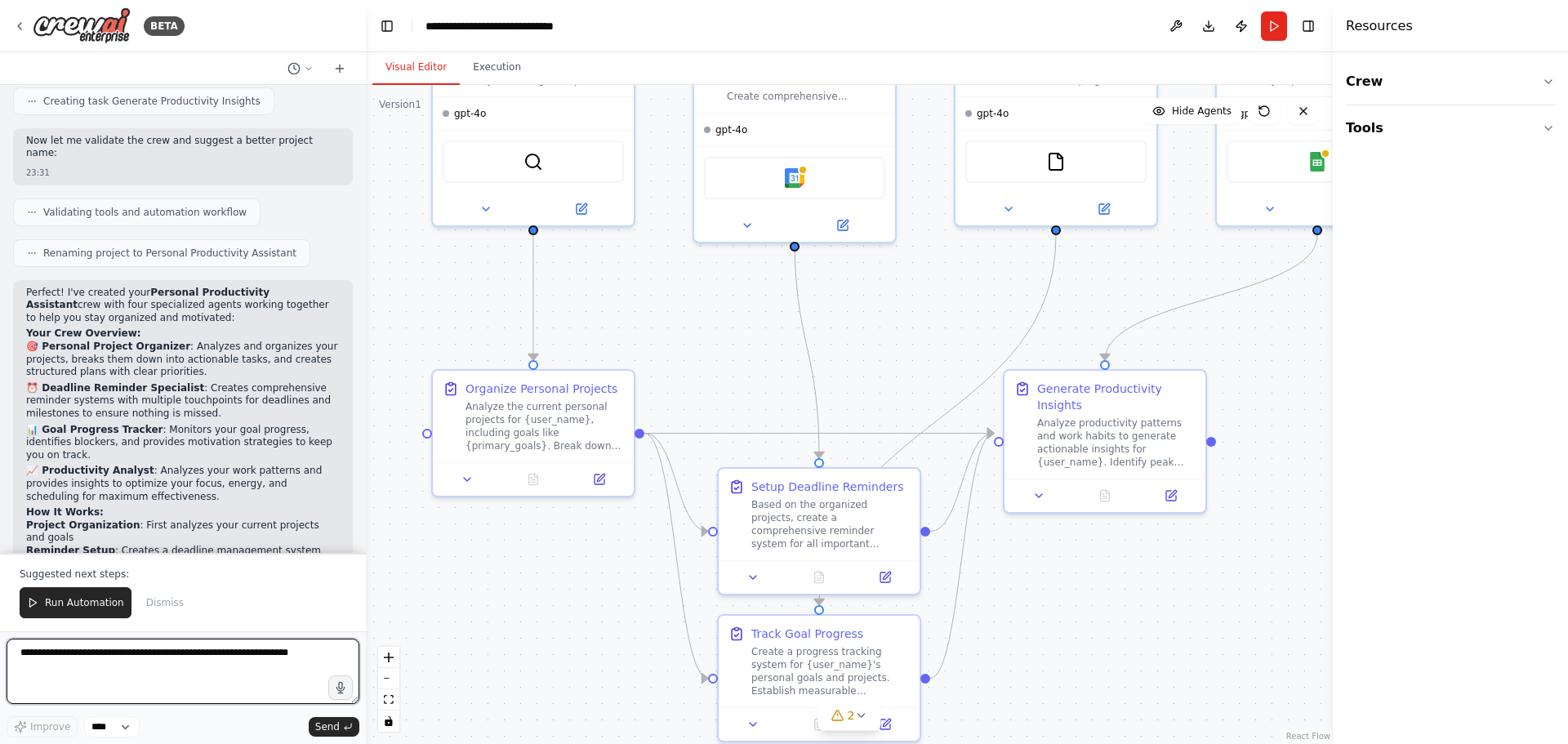
drag, startPoint x: 1223, startPoint y: 373, endPoint x: 1206, endPoint y: 249, distance: 125.2
click at [1206, 249] on div ".deletable-edge-delete-btn { width: 20px; height: 20px; border: 0px solid #ffff…" at bounding box center [850, 414] width 967 height 659
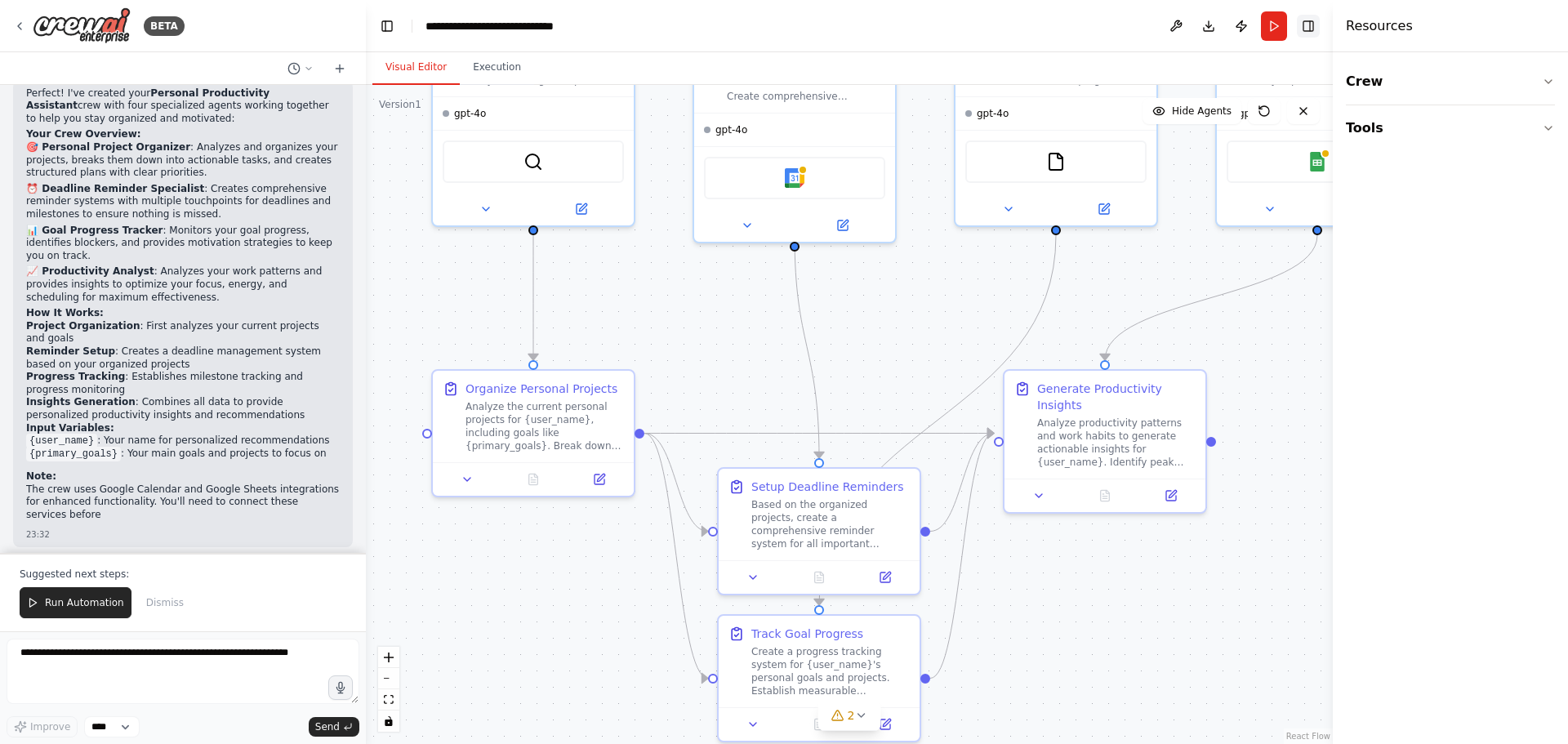
click at [1310, 29] on button "Toggle Right Sidebar" at bounding box center [1307, 26] width 22 height 22
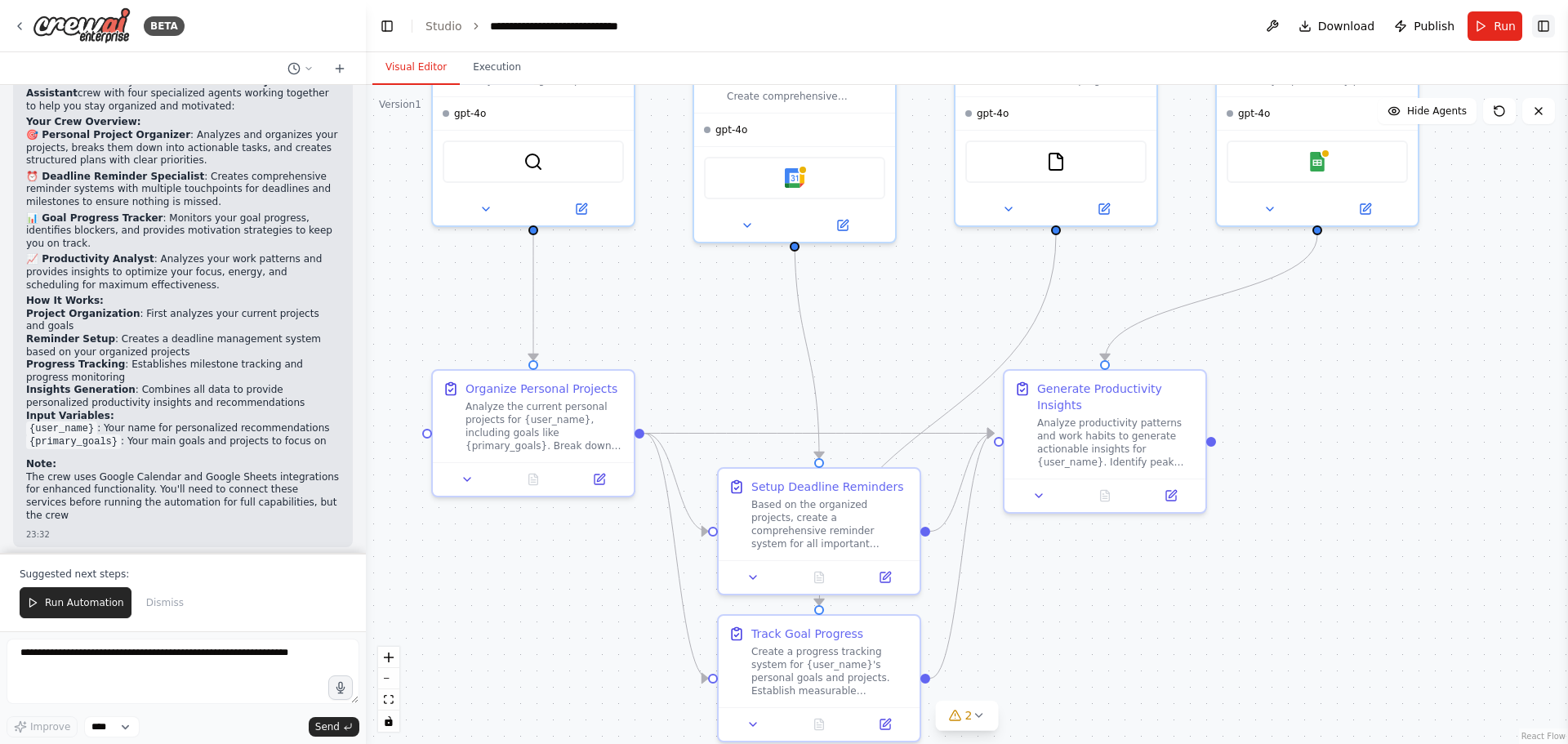
scroll to position [1338, 0]
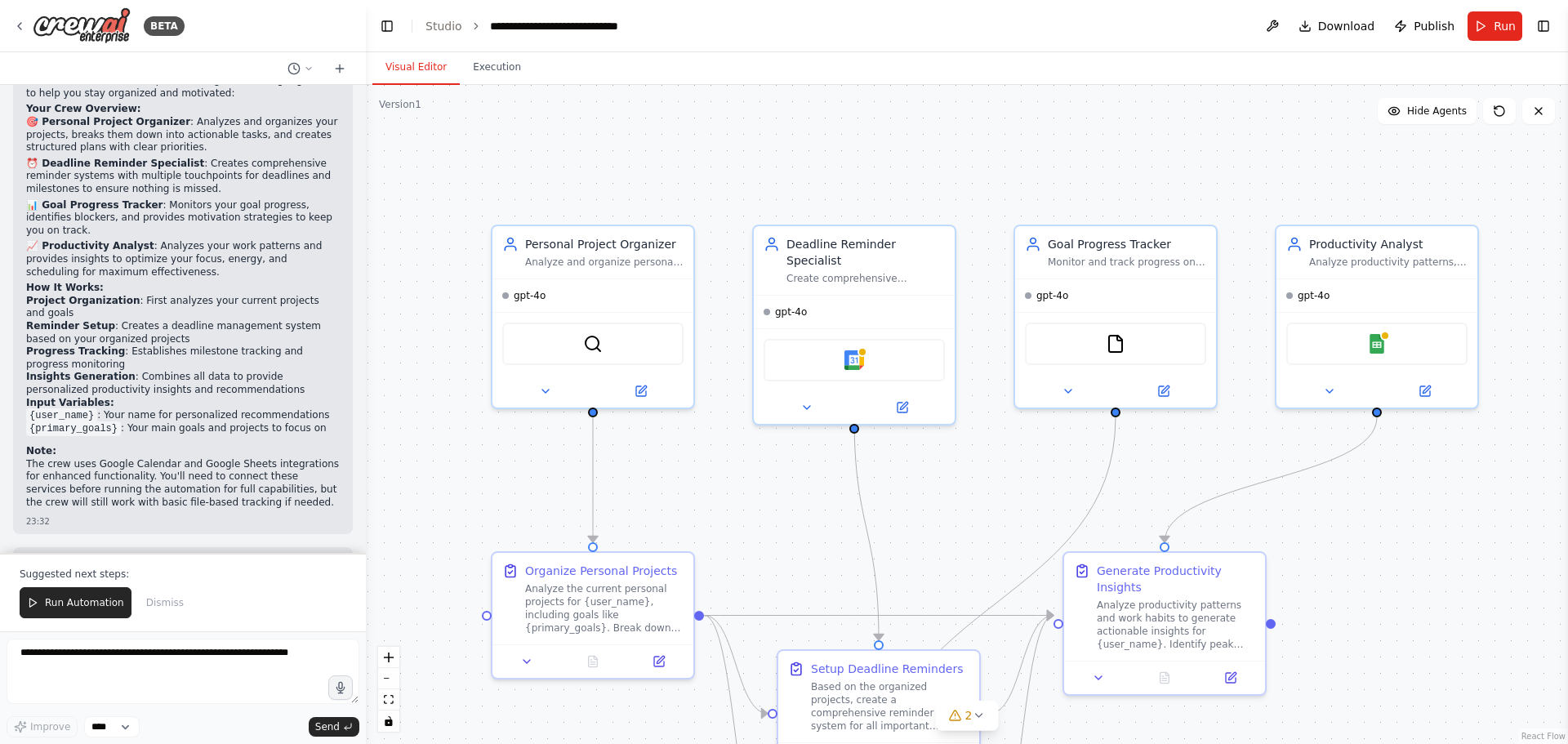
drag, startPoint x: 1314, startPoint y: 323, endPoint x: 1373, endPoint y: 504, distance: 190.4
click at [1373, 504] on div ".deletable-edge-delete-btn { width: 20px; height: 20px; border: 0px solid #ffff…" at bounding box center [967, 414] width 1202 height 659
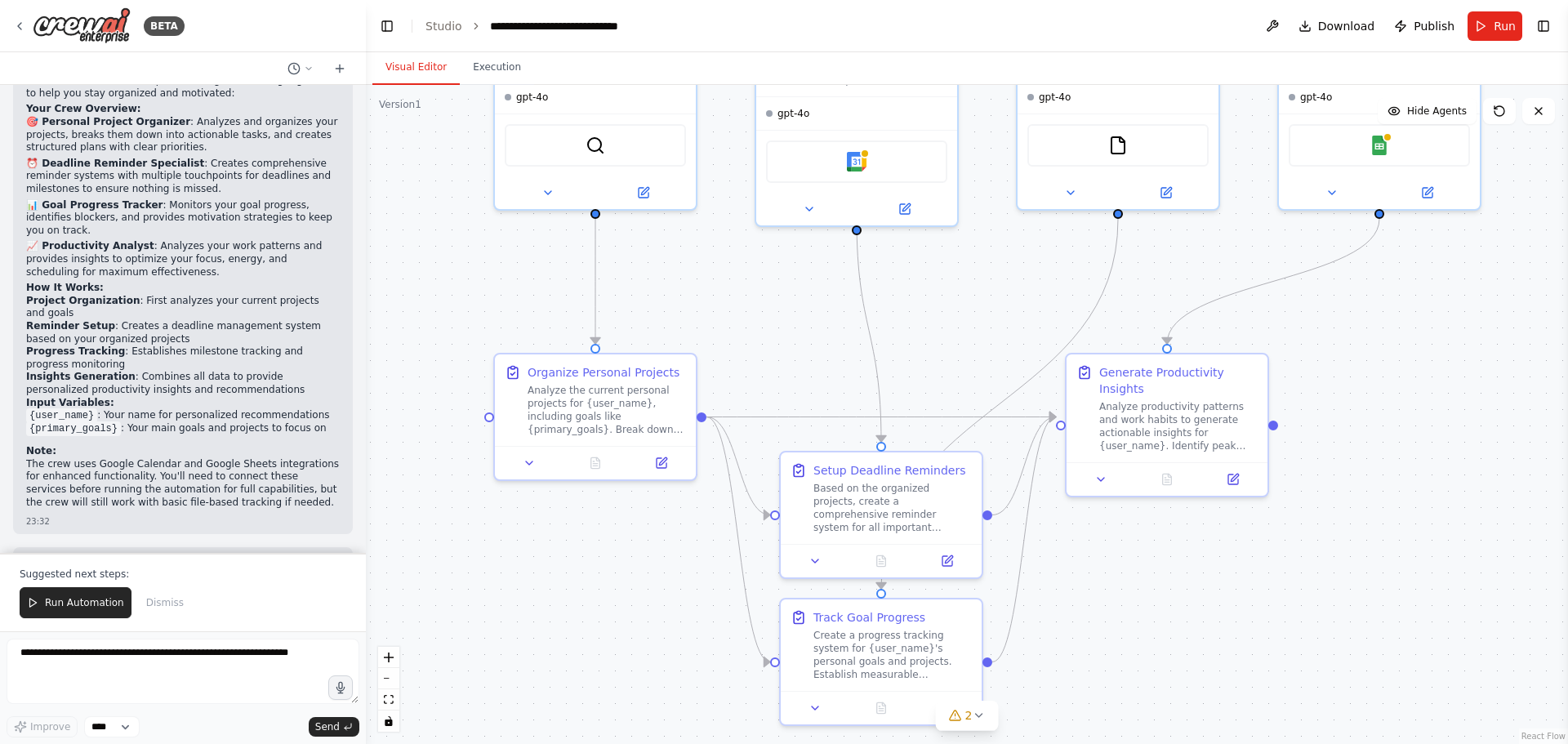
drag, startPoint x: 779, startPoint y: 478, endPoint x: 782, endPoint y: 262, distance: 216.0
click at [782, 262] on div ".deletable-edge-delete-btn { width: 20px; height: 20px; border: 0px solid #ffff…" at bounding box center [967, 414] width 1202 height 659
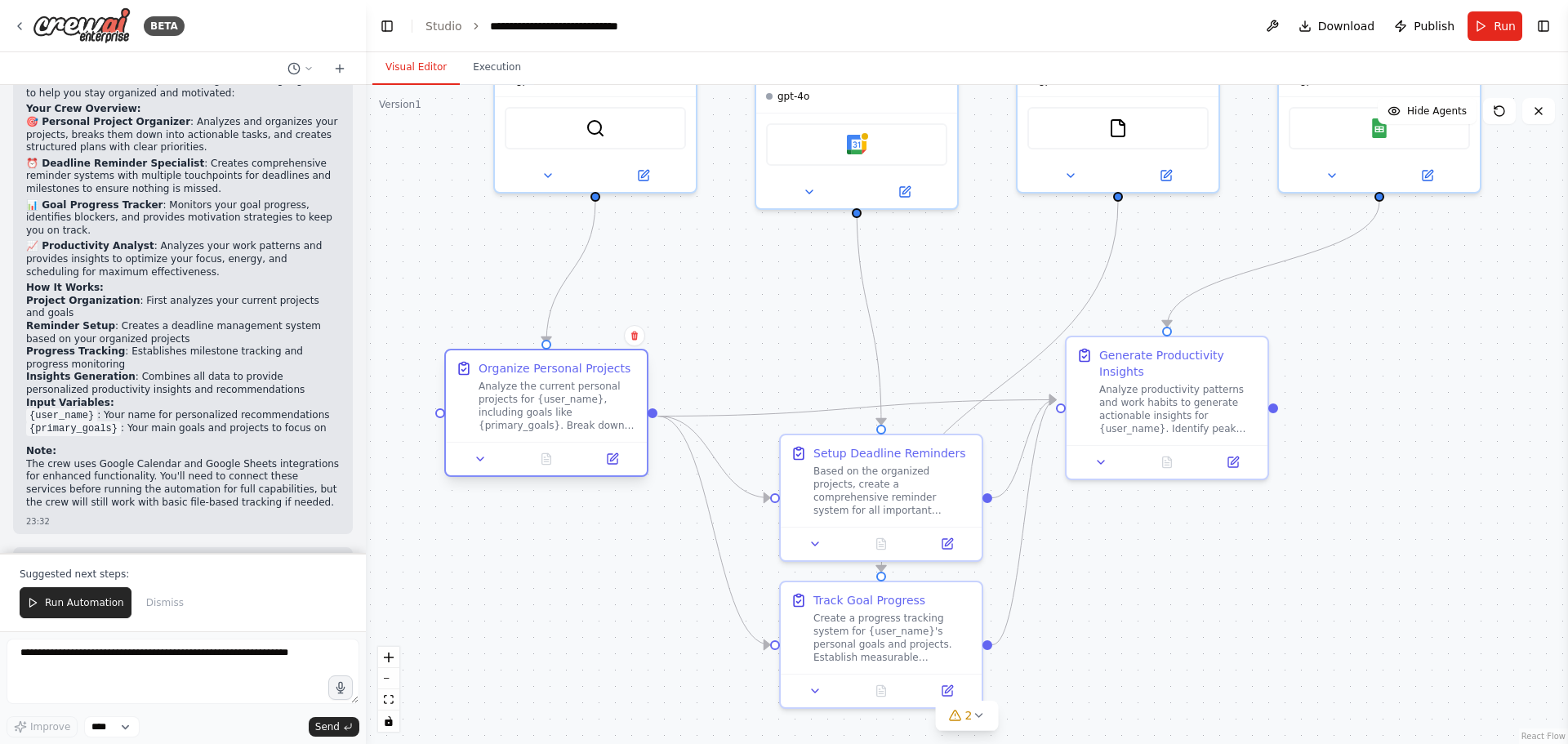
drag, startPoint x: 598, startPoint y: 389, endPoint x: 554, endPoint y: 403, distance: 46.2
click at [554, 403] on div "Analyze the current personal projects for {user_name}, including goals like {pr…" at bounding box center [558, 405] width 158 height 52
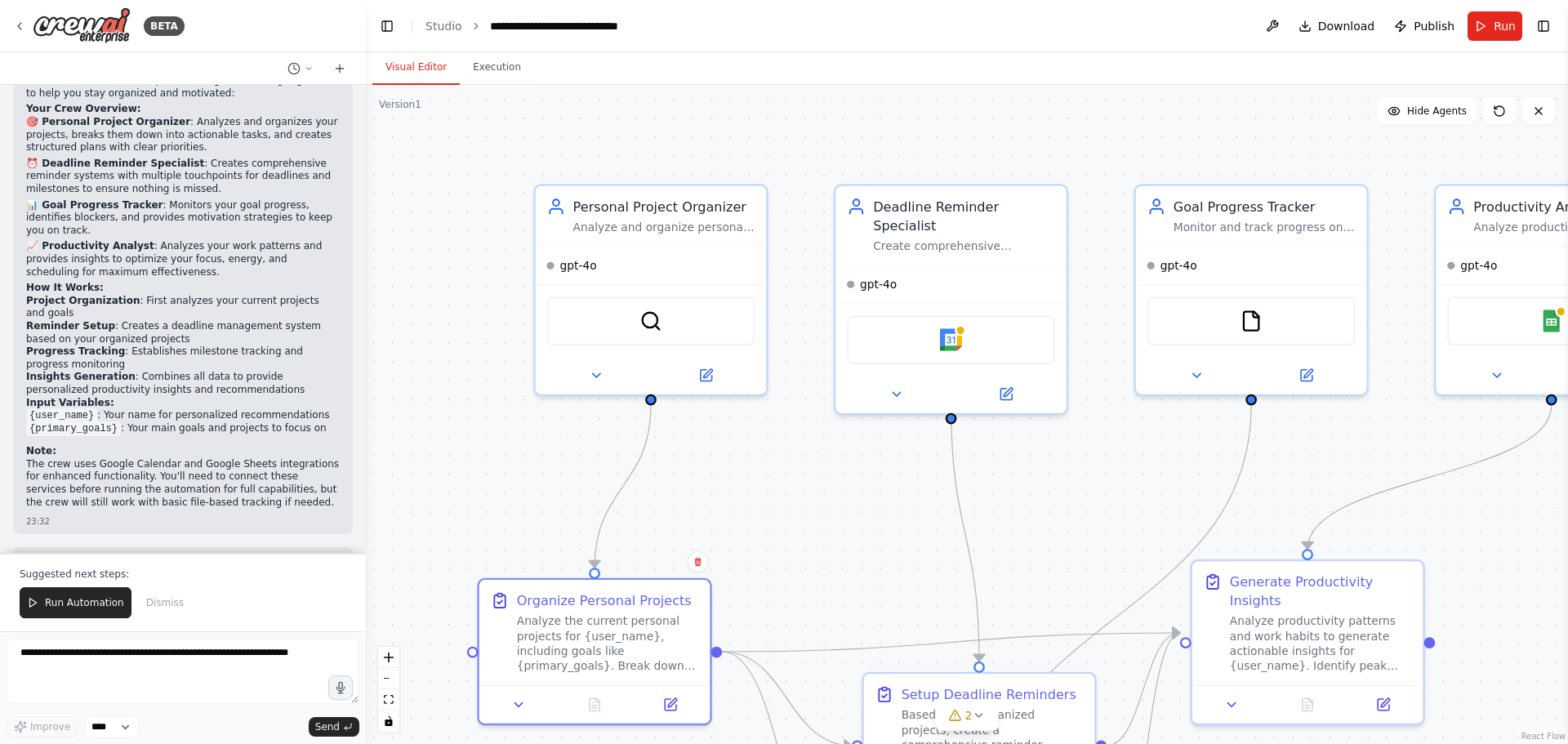
drag, startPoint x: 915, startPoint y: 275, endPoint x: 1054, endPoint y: 497, distance: 261.9
click at [1054, 497] on div ".deletable-edge-delete-btn { width: 20px; height: 20px; border: 0px solid #ffff…" at bounding box center [967, 414] width 1202 height 659
click at [92, 608] on span "Run Automation" at bounding box center [84, 603] width 79 height 13
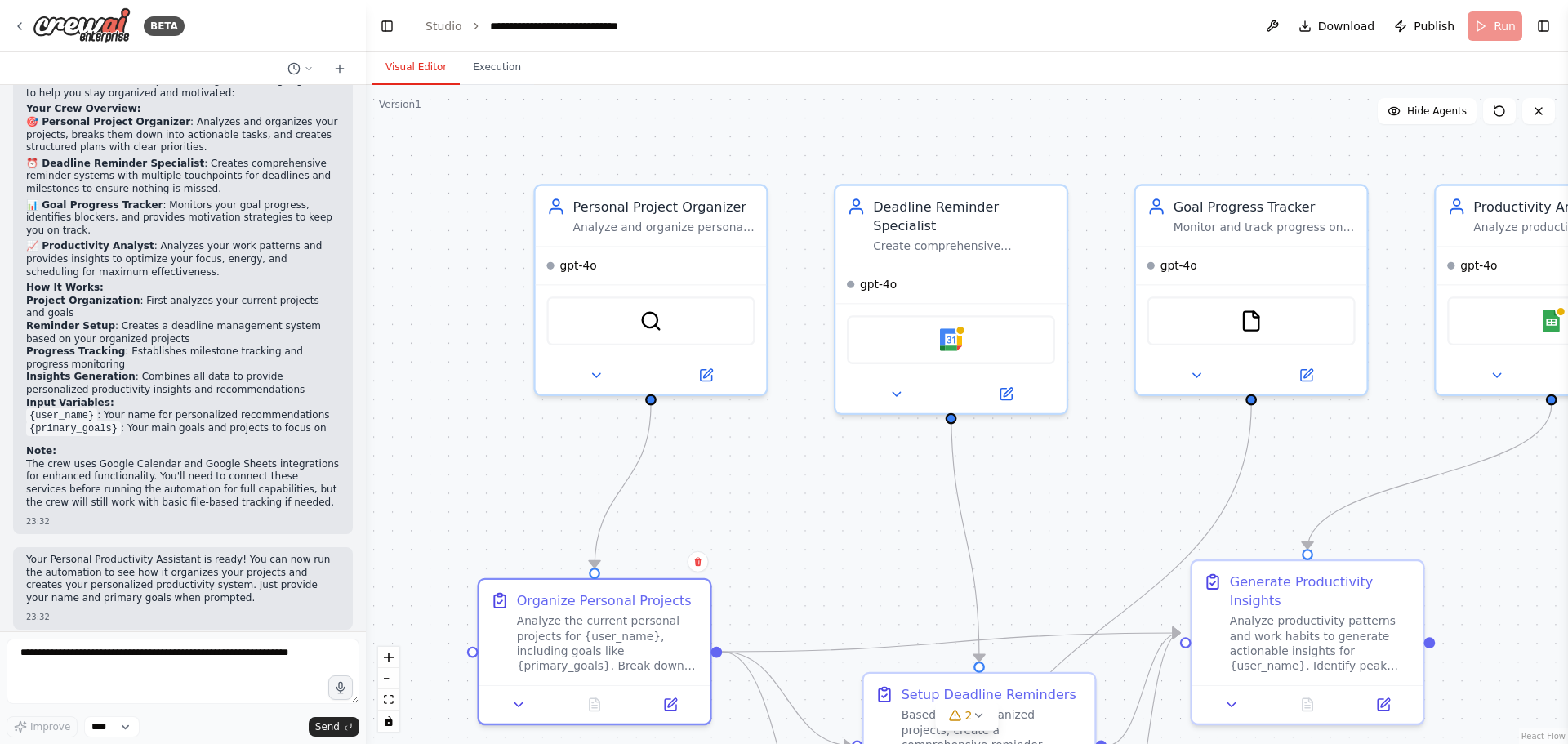
scroll to position [1260, 0]
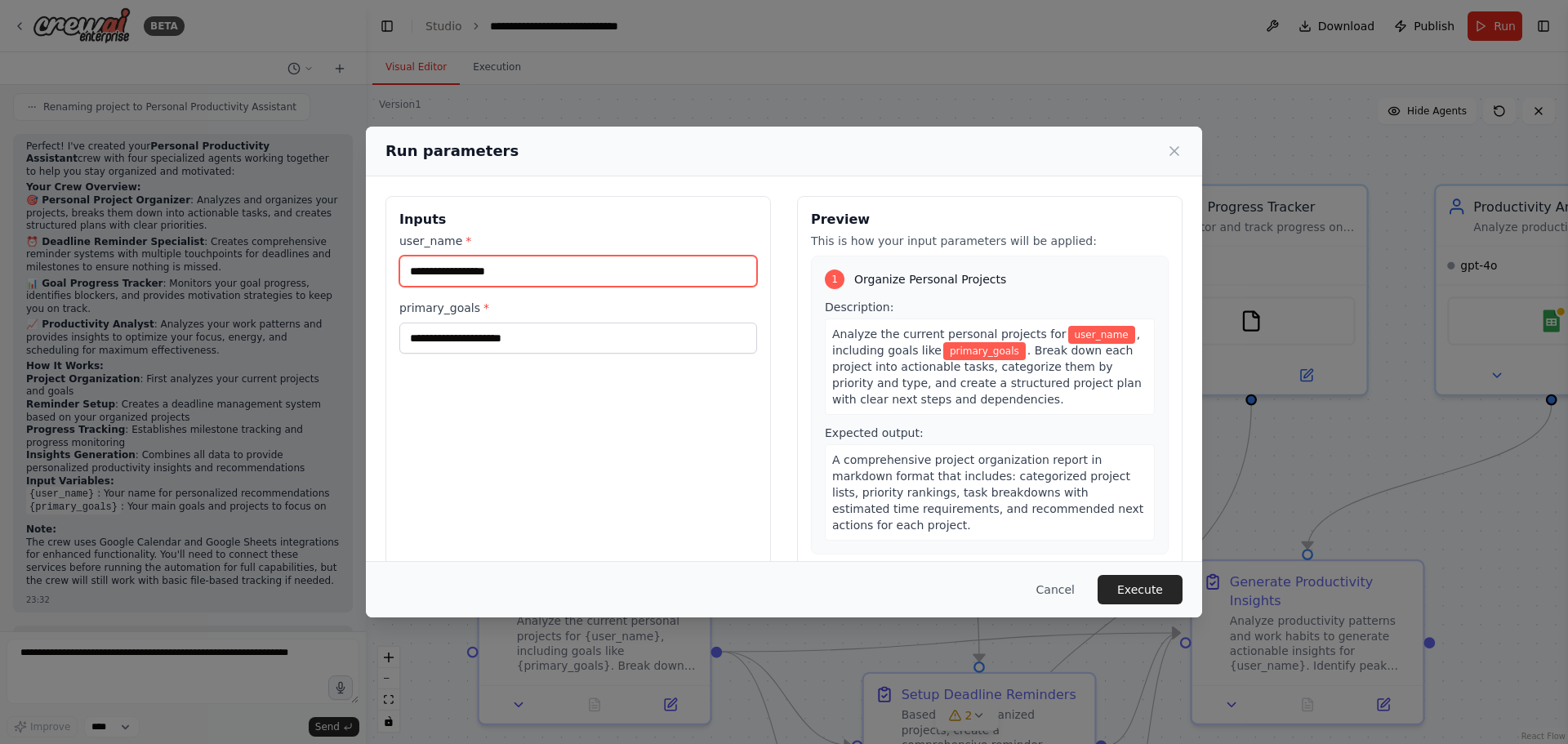
click at [585, 276] on input "user_name *" at bounding box center [578, 270] width 358 height 31
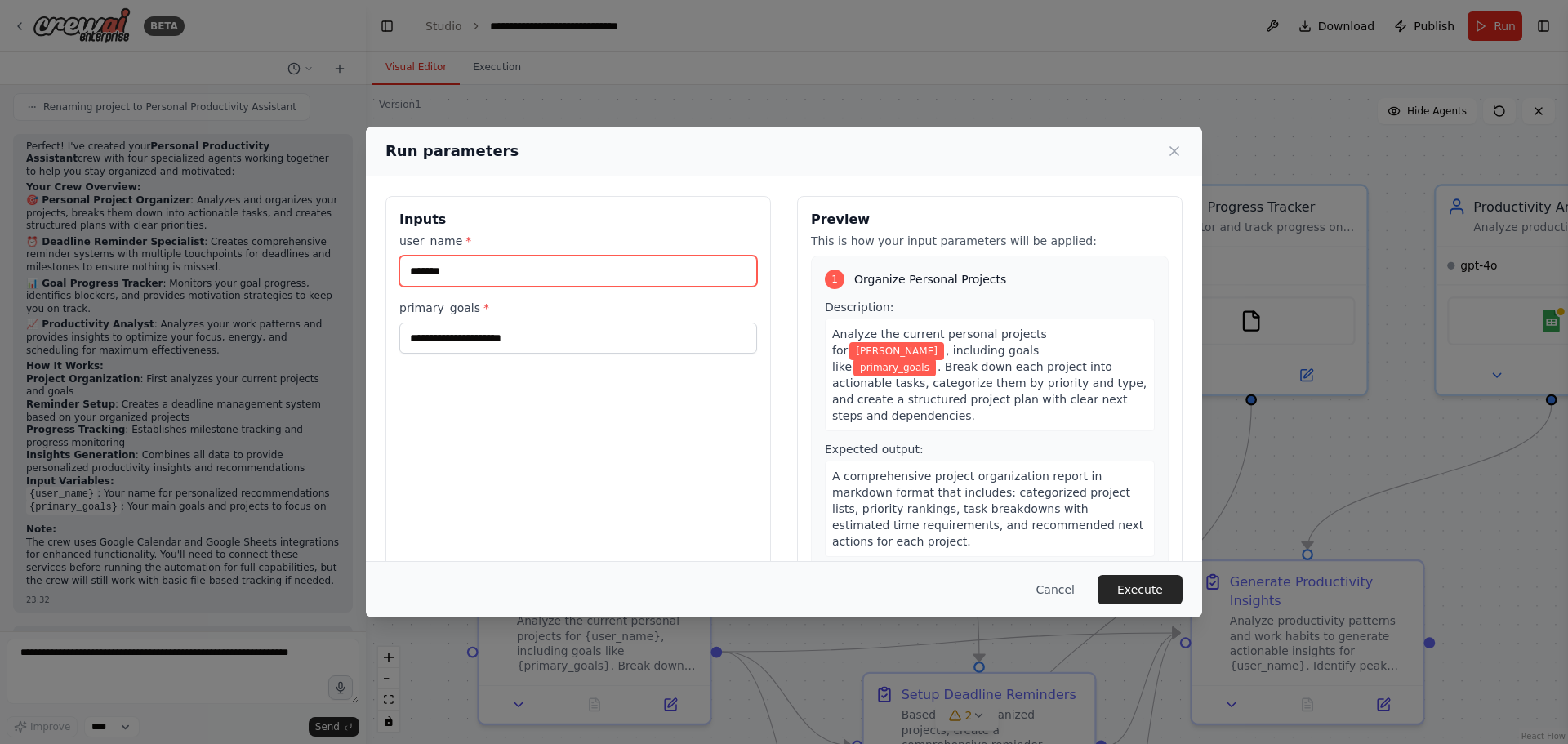
type input "*******"
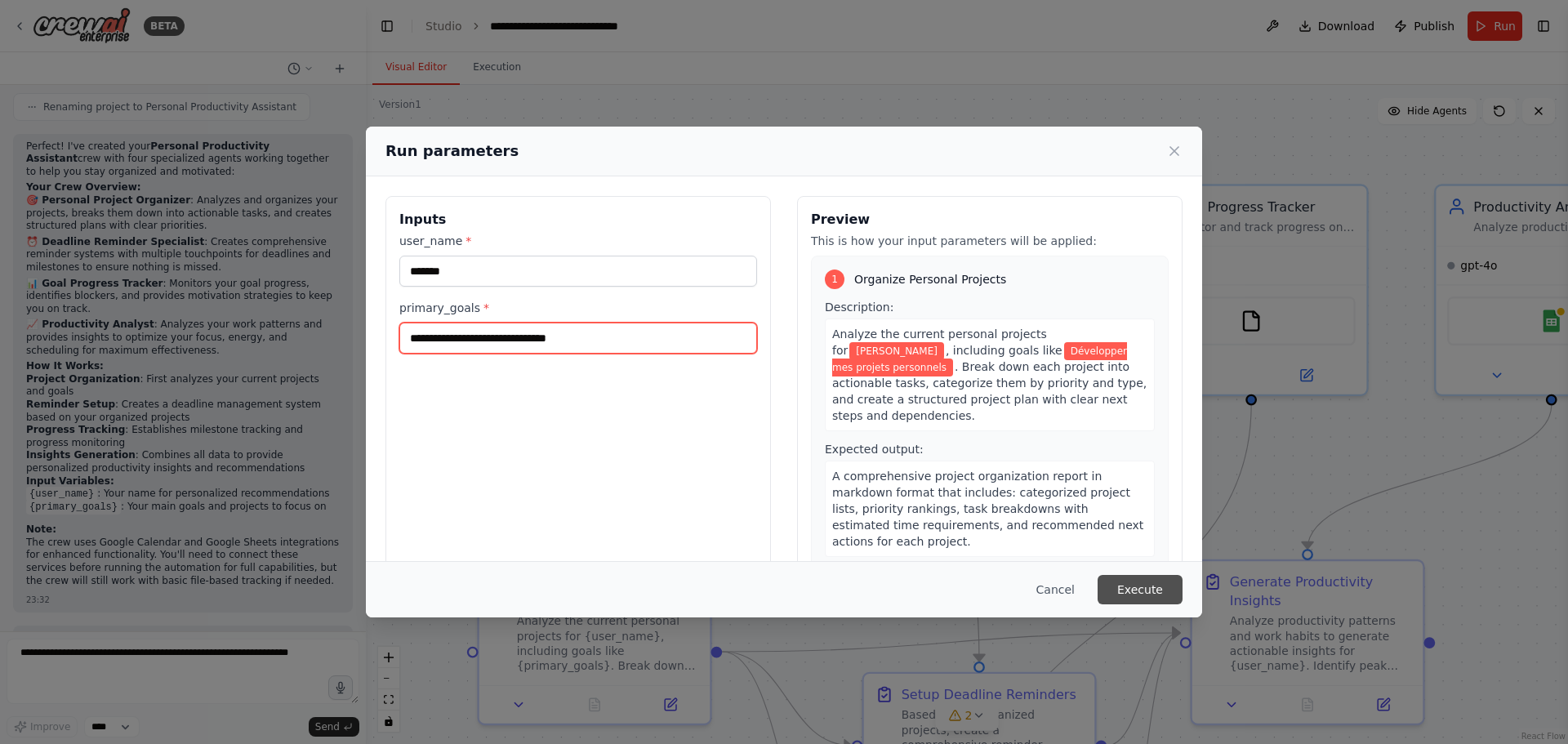
type input "**********"
click at [1144, 589] on button "Execute" at bounding box center [1140, 589] width 85 height 29
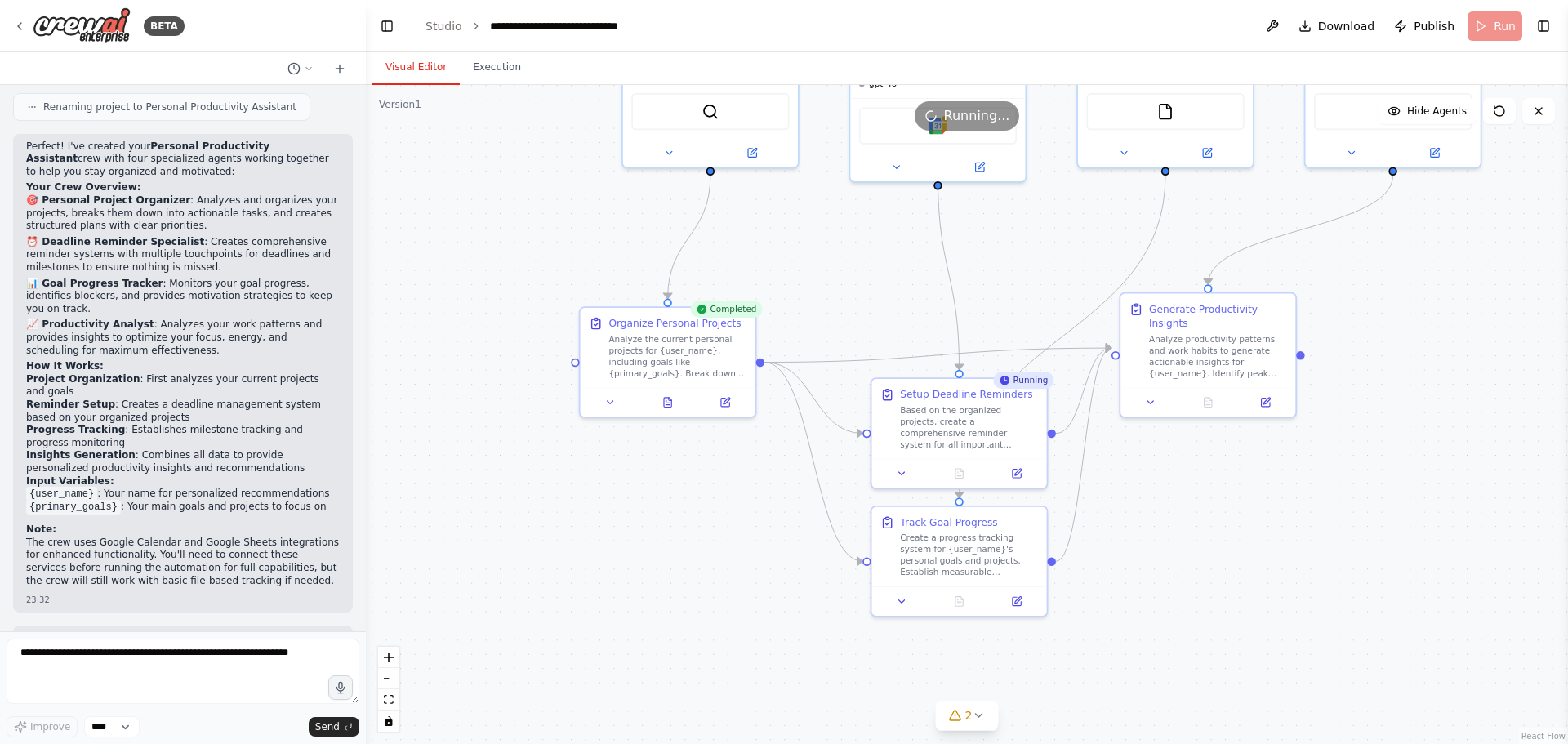
drag, startPoint x: 1124, startPoint y: 540, endPoint x: 1069, endPoint y: 270, distance: 275.5
click at [1069, 270] on div ".deletable-edge-delete-btn { width: 20px; height: 20px; border: 0px solid #ffff…" at bounding box center [967, 414] width 1202 height 659
drag, startPoint x: 1231, startPoint y: 326, endPoint x: 1275, endPoint y: 307, distance: 47.9
click at [1275, 316] on div "Analyze productivity patterns and work habits to generate actionable insights f…" at bounding box center [1261, 339] width 138 height 46
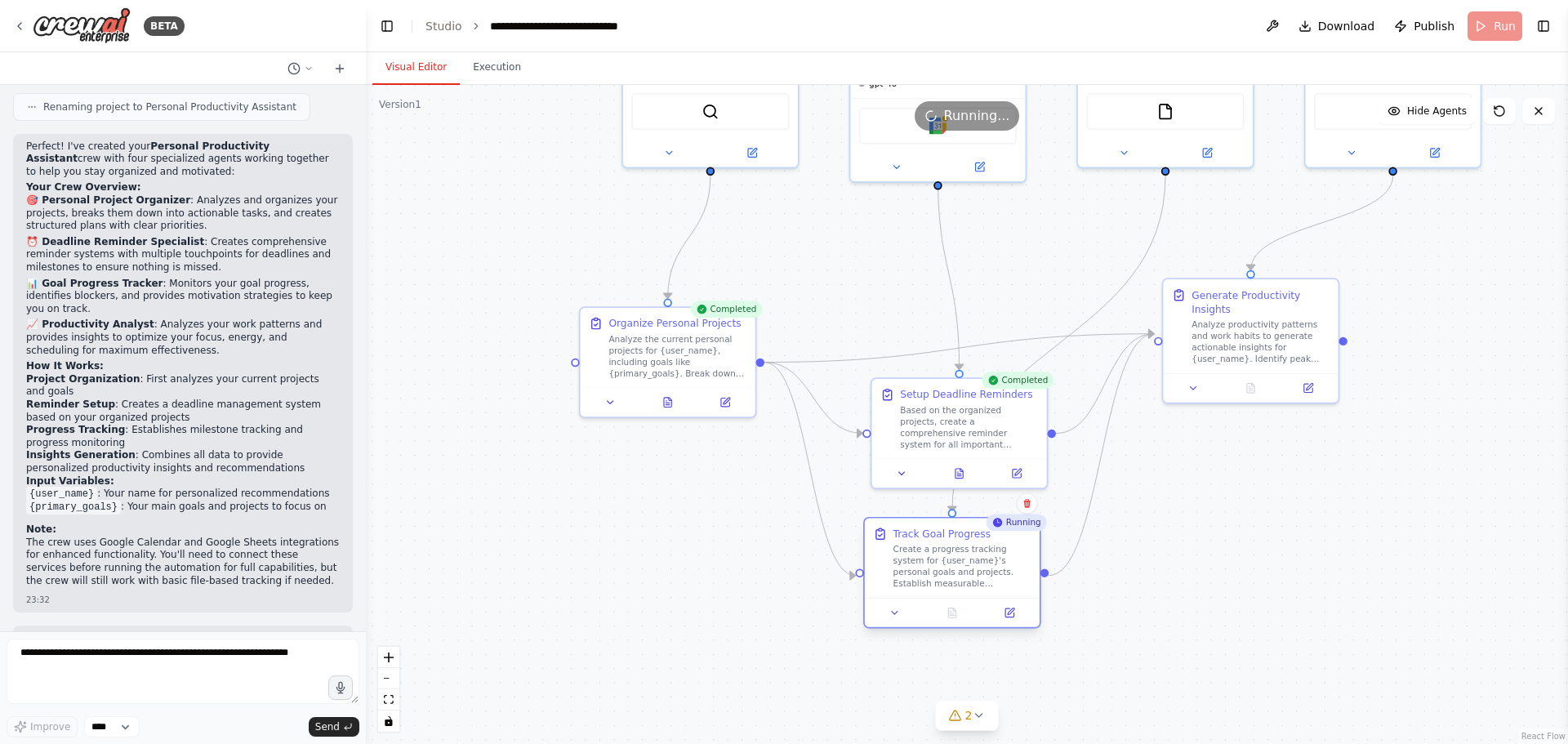
drag, startPoint x: 1012, startPoint y: 533, endPoint x: 1000, endPoint y: 553, distance: 23.3
click at [1000, 553] on div "Create a progress tracking system for {user_name}'s personal goals and projects…" at bounding box center [962, 567] width 138 height 46
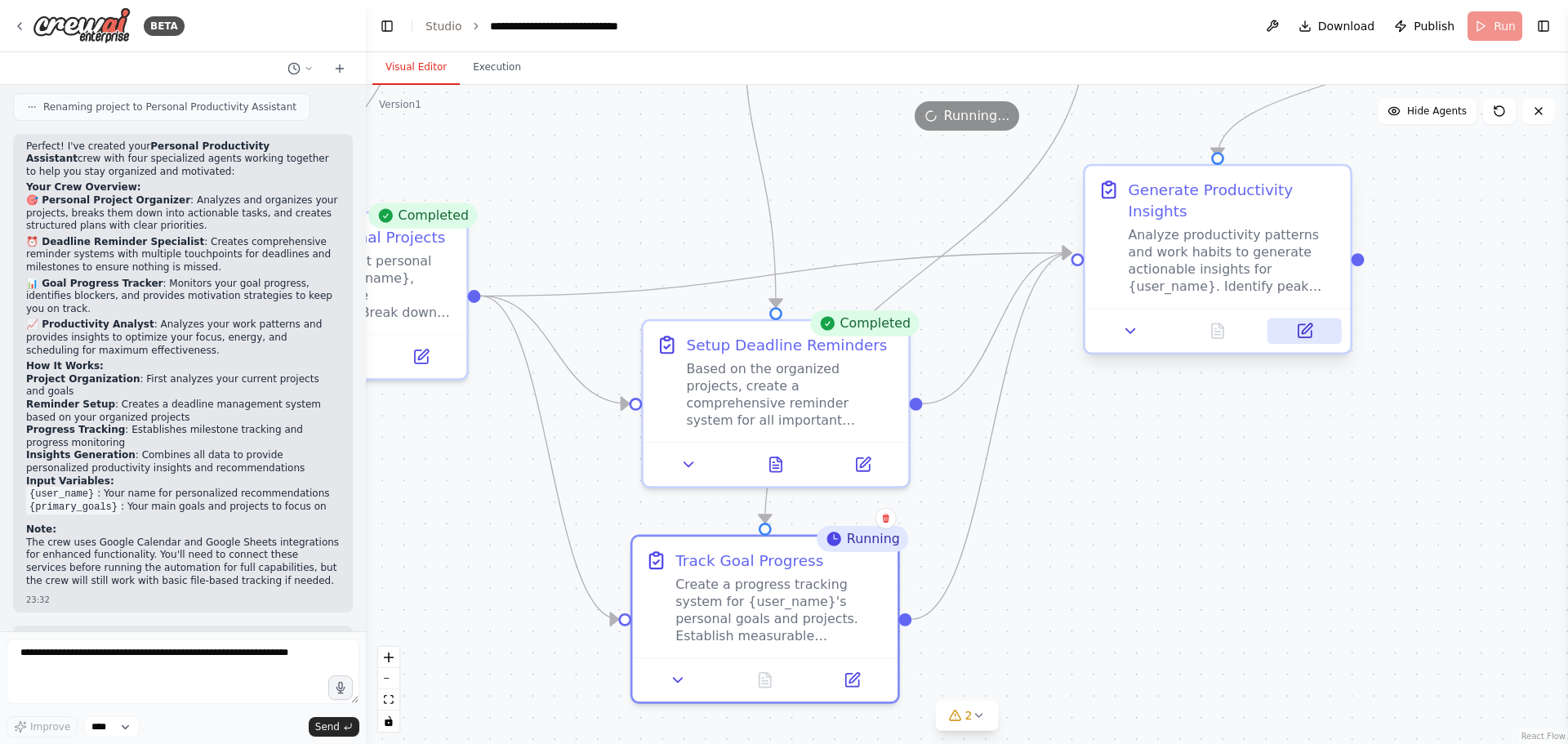
click at [1306, 325] on icon at bounding box center [1305, 331] width 13 height 13
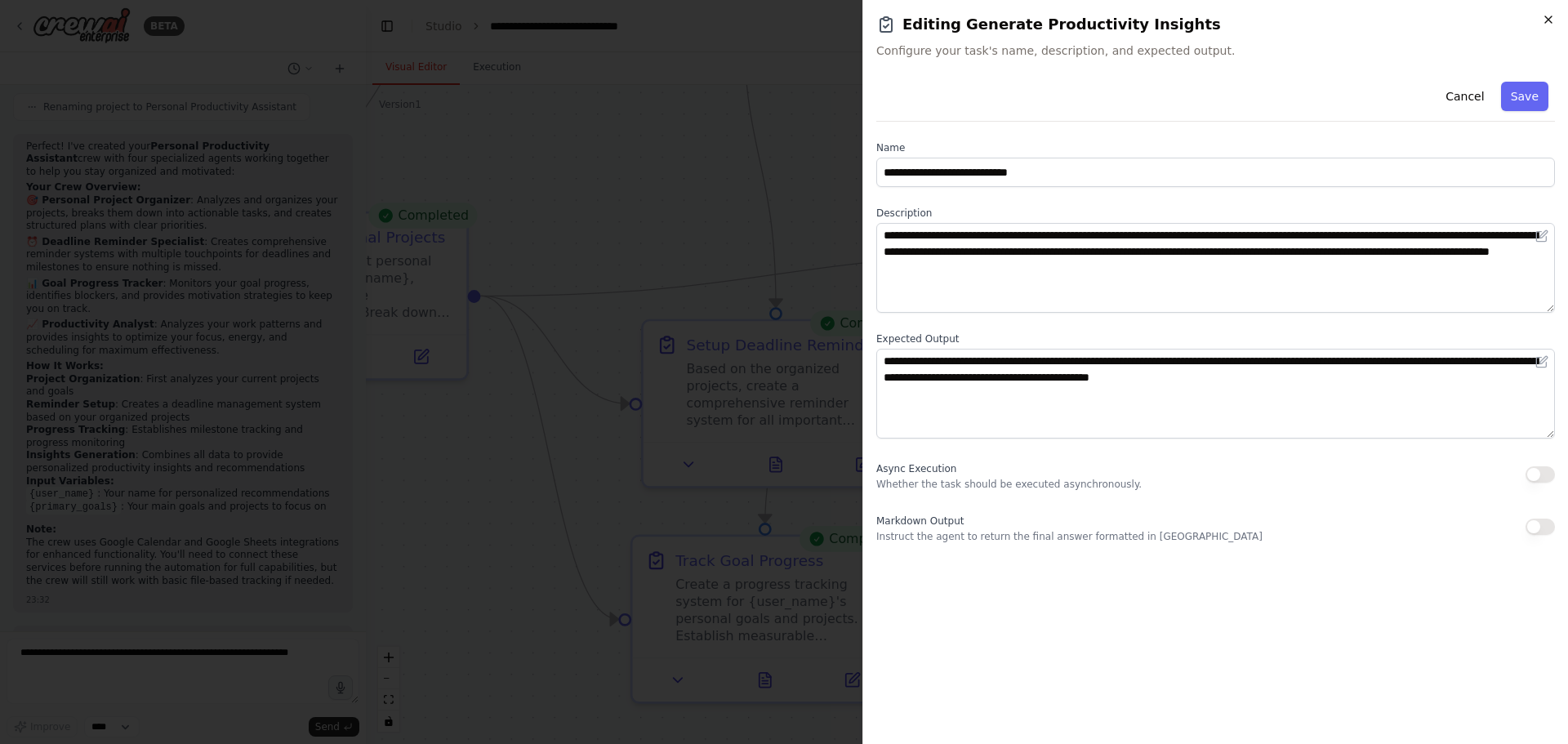
click at [1546, 19] on icon "button" at bounding box center [1549, 20] width 13 height 13
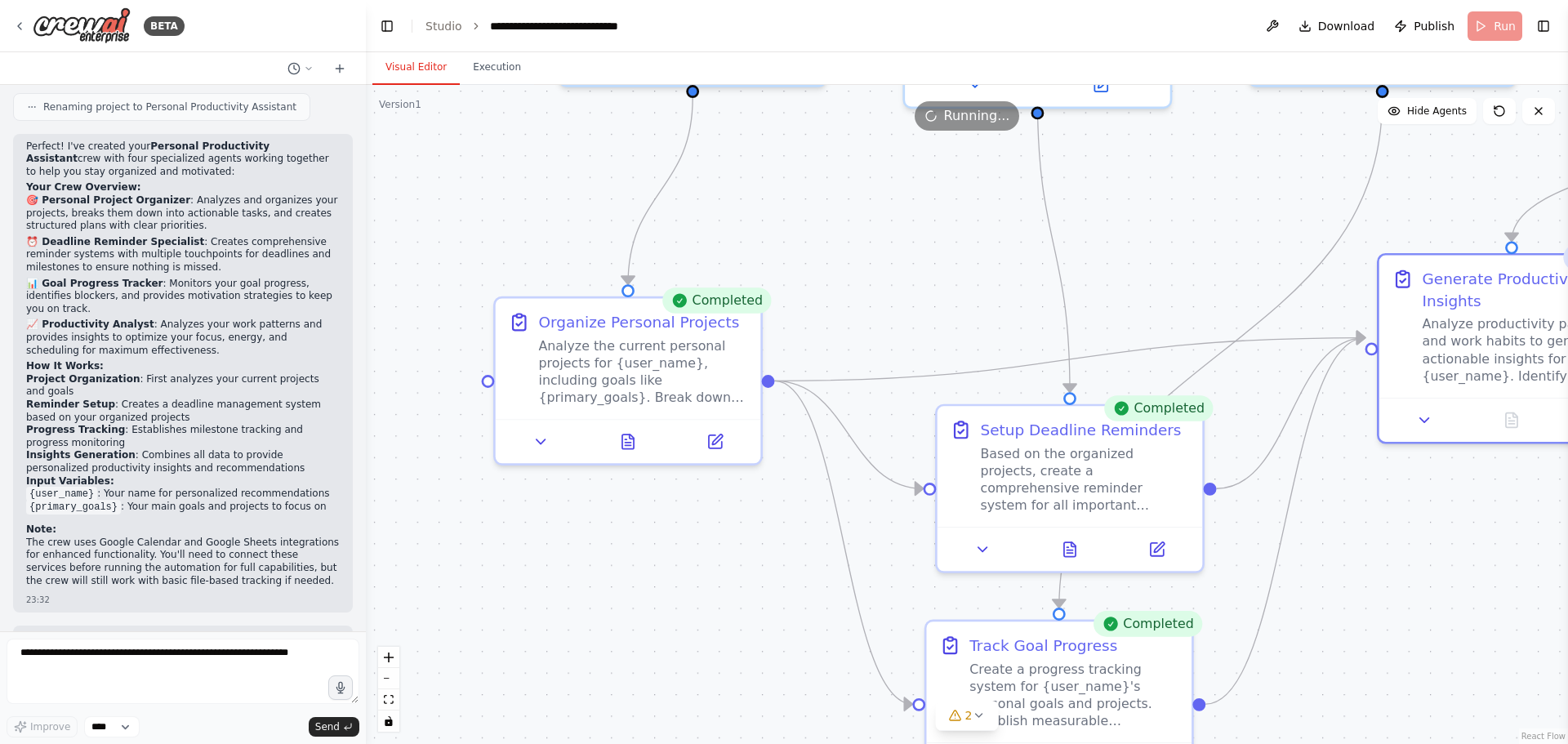
drag, startPoint x: 876, startPoint y: 179, endPoint x: 1169, endPoint y: 268, distance: 306.2
click at [1169, 267] on div ".deletable-edge-delete-btn { width: 20px; height: 20px; border: 0px solid #ffff…" at bounding box center [967, 414] width 1202 height 659
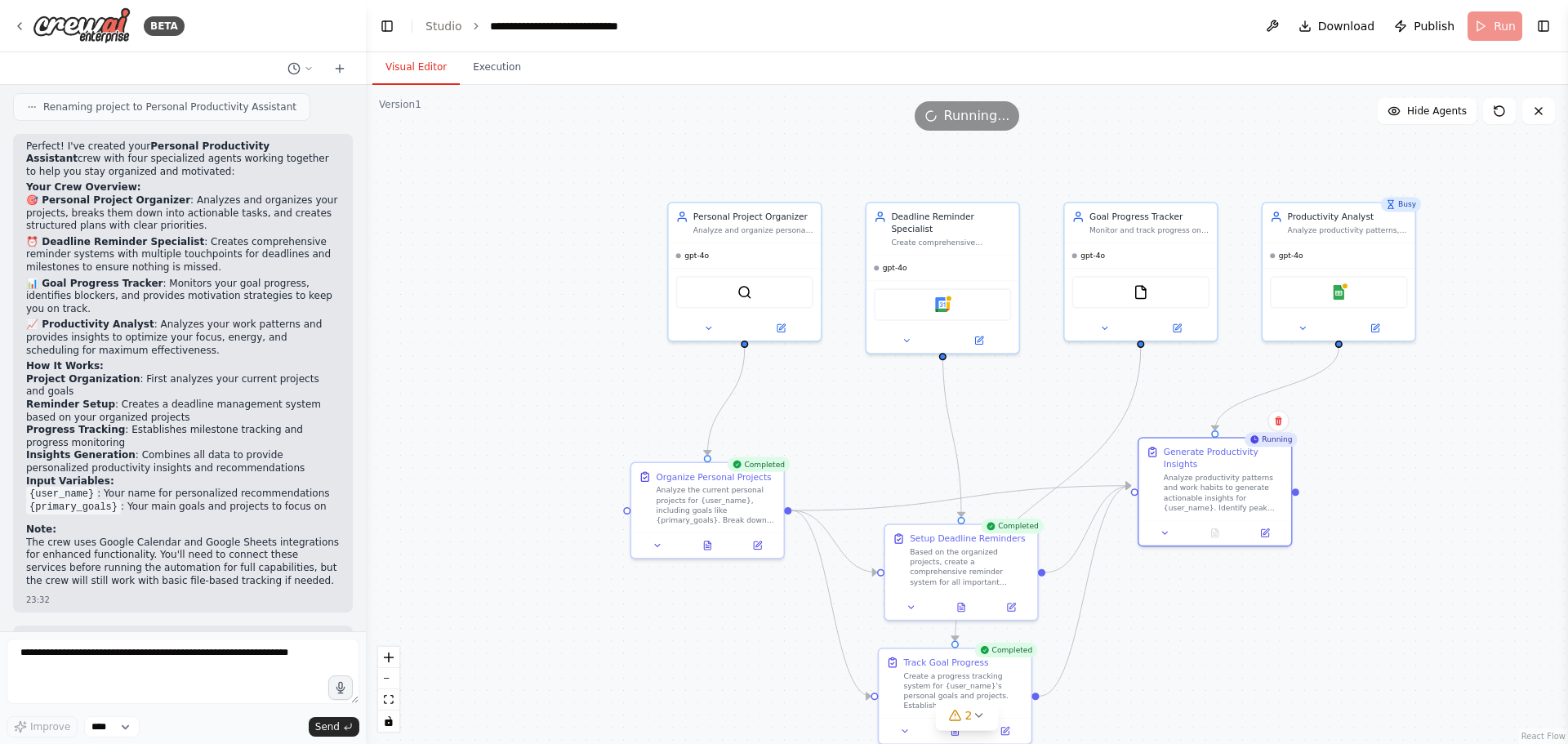
drag, startPoint x: 1071, startPoint y: 290, endPoint x: 932, endPoint y: 436, distance: 201.6
click at [932, 436] on div ".deletable-edge-delete-btn { width: 20px; height: 20px; border: 0px solid #ffff…" at bounding box center [967, 414] width 1202 height 659
click at [989, 330] on button at bounding box center [979, 338] width 70 height 15
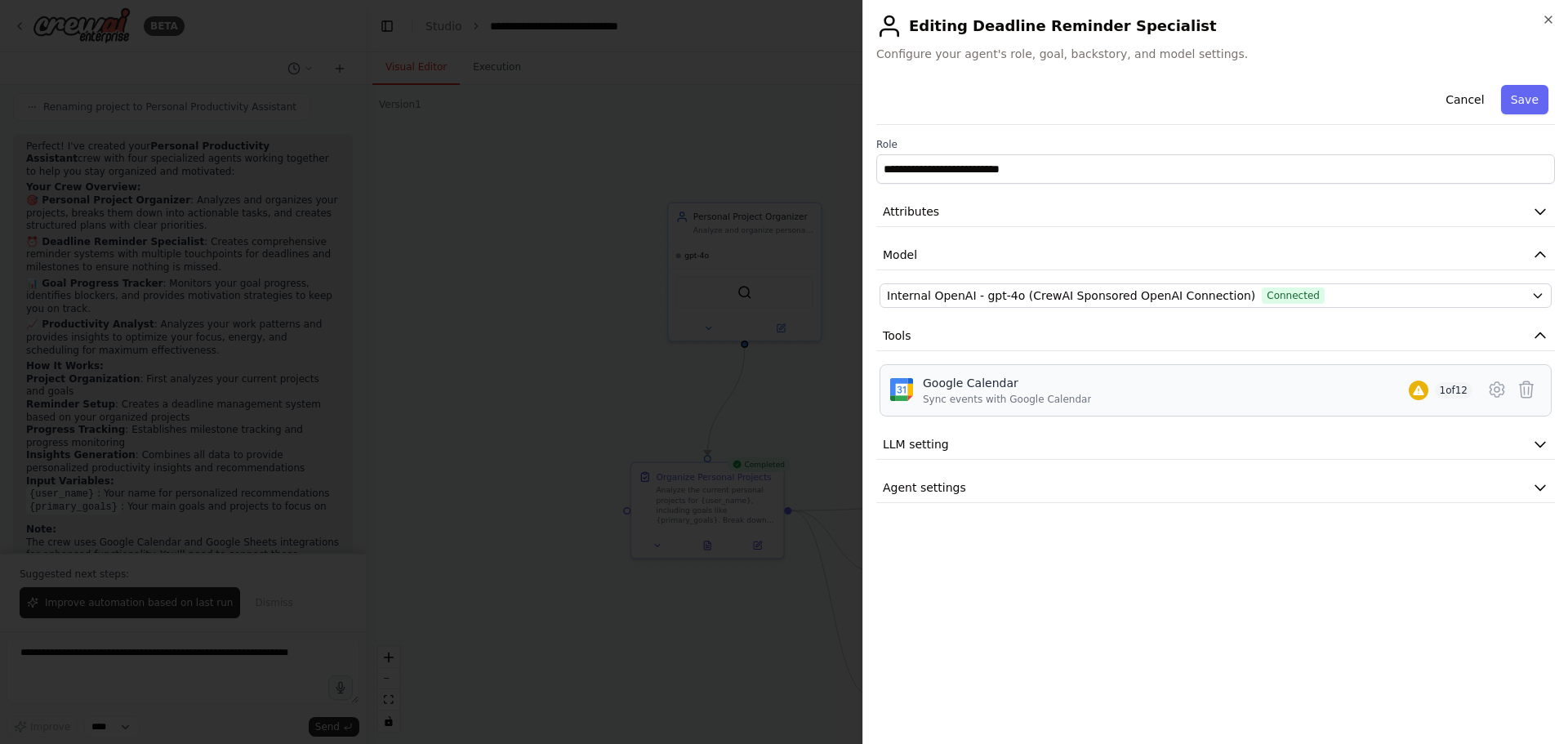
scroll to position [1338, 0]
click at [1543, 24] on icon "button" at bounding box center [1549, 20] width 13 height 13
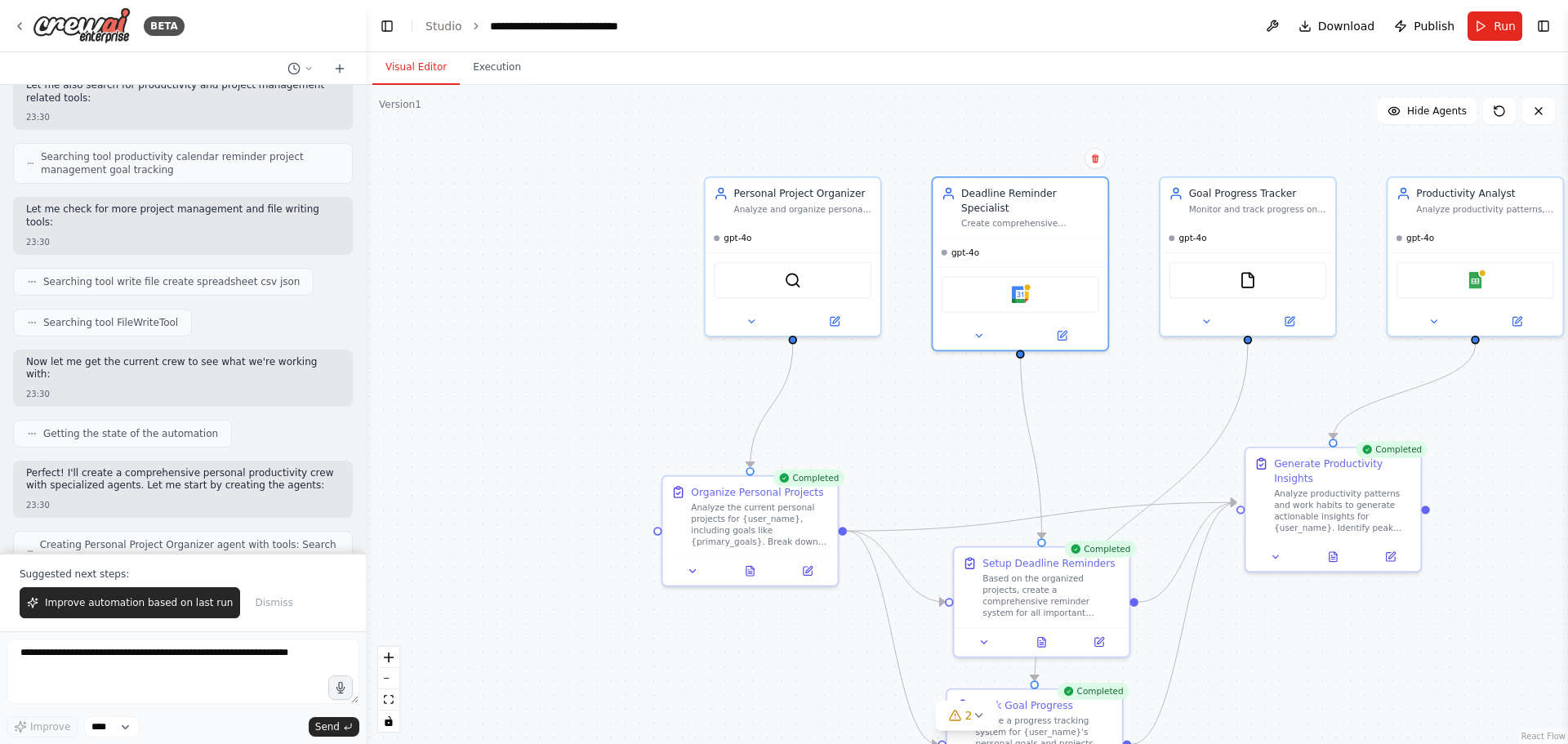
scroll to position [196, 0]
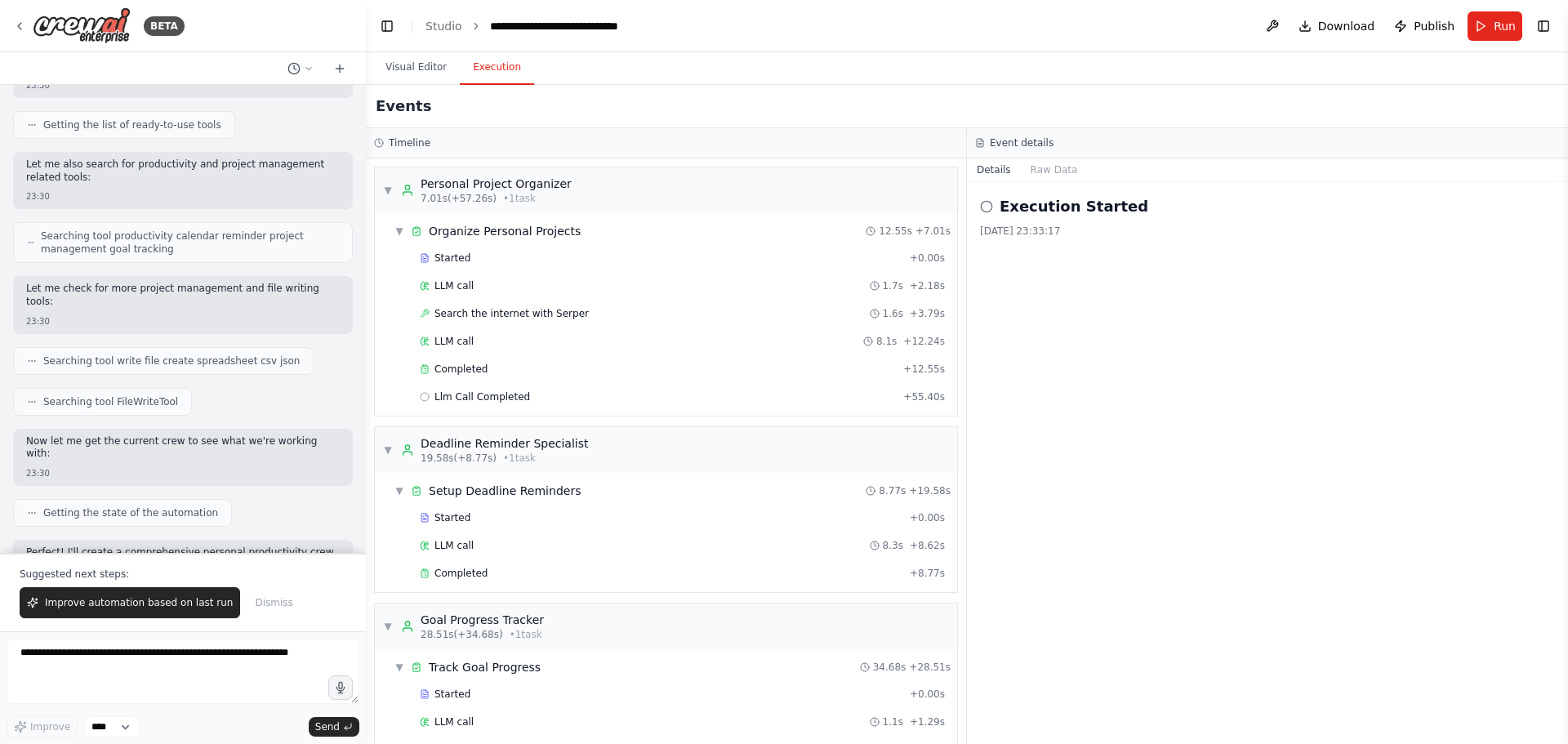
click at [481, 73] on button "Execution" at bounding box center [496, 67] width 74 height 34
click at [1431, 35] on button "Publish" at bounding box center [1424, 26] width 73 height 29
click at [1494, 27] on button "Run" at bounding box center [1495, 26] width 55 height 29
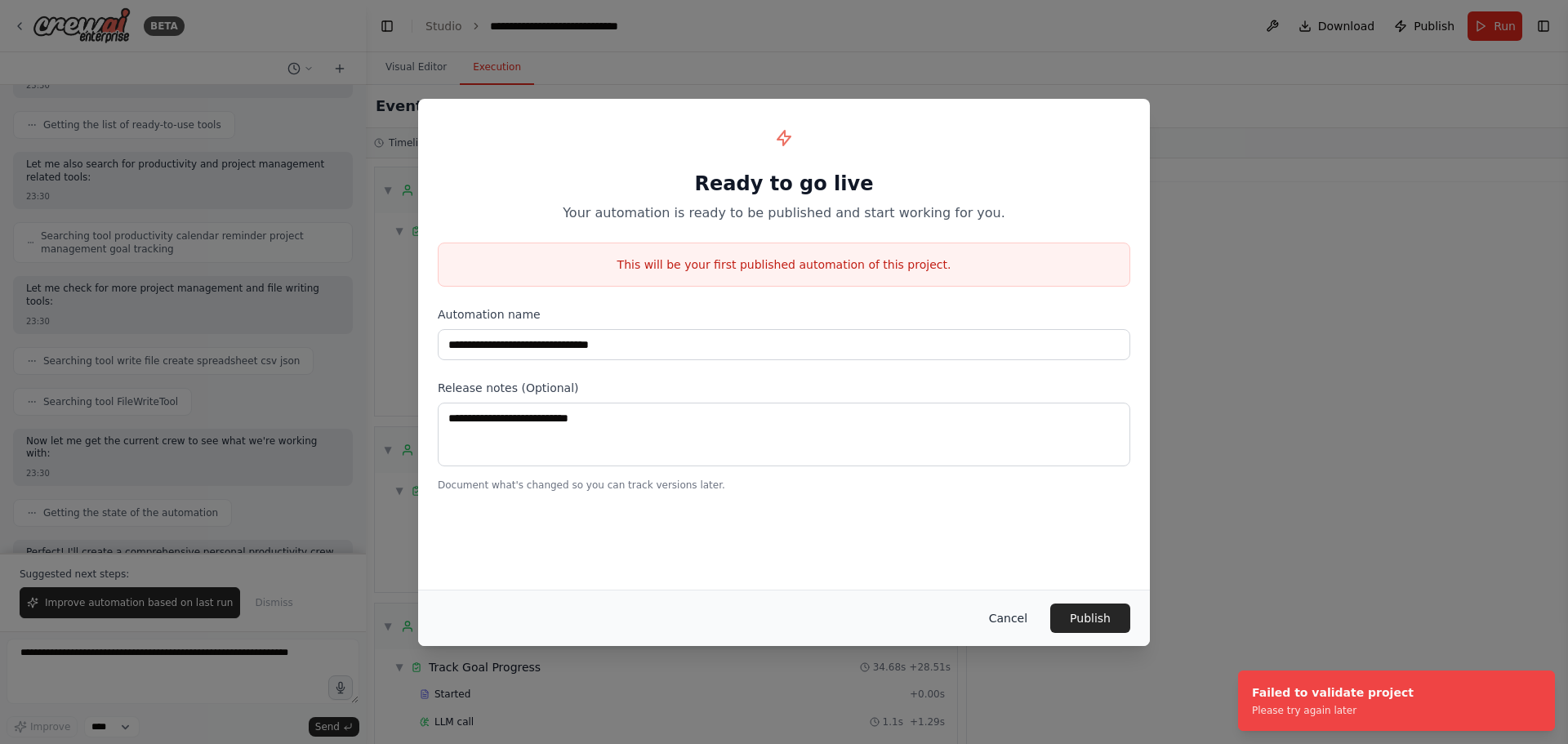
click at [1020, 623] on button "Cancel" at bounding box center [1009, 618] width 65 height 29
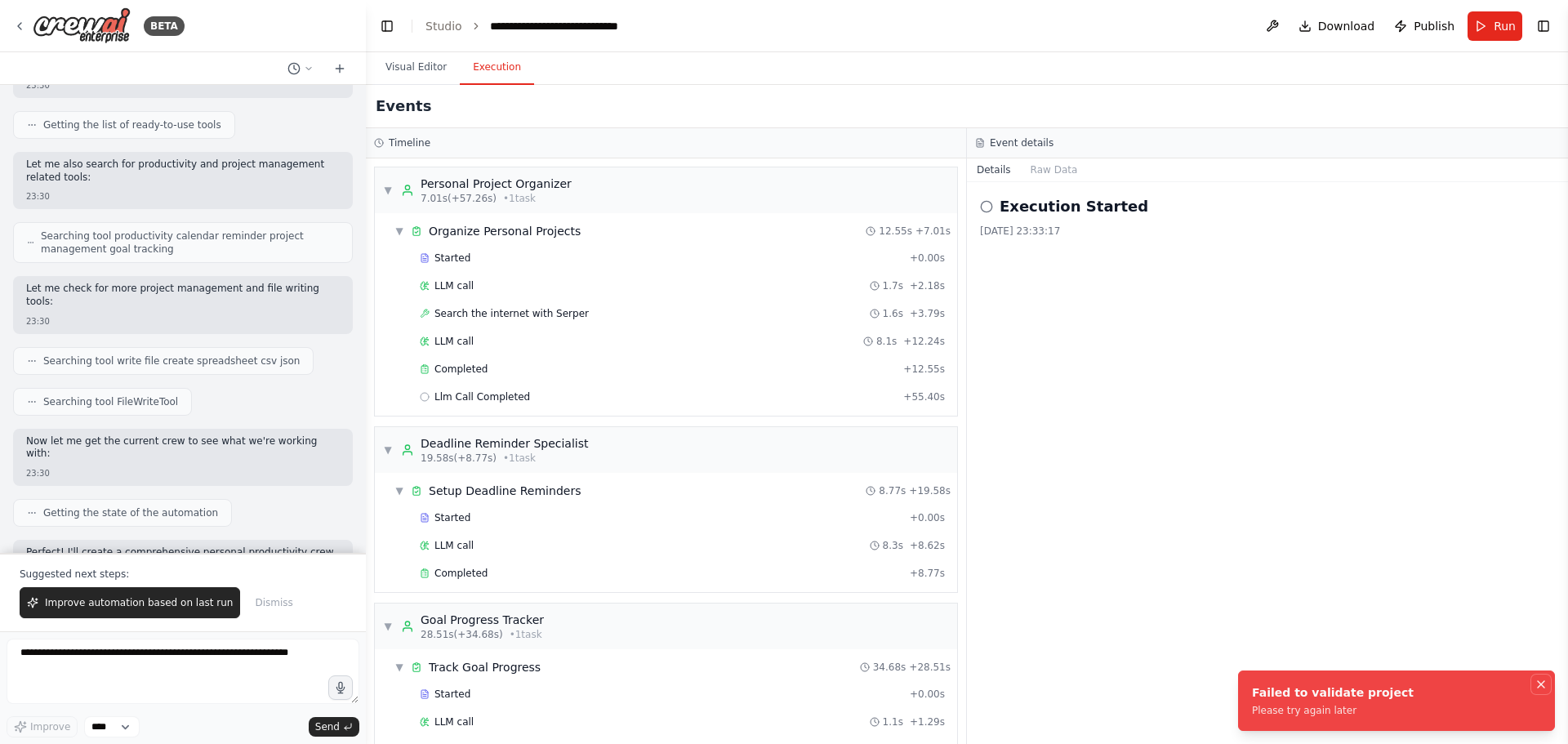
click at [1543, 689] on icon "Notifications (F8)" at bounding box center [1541, 684] width 13 height 13
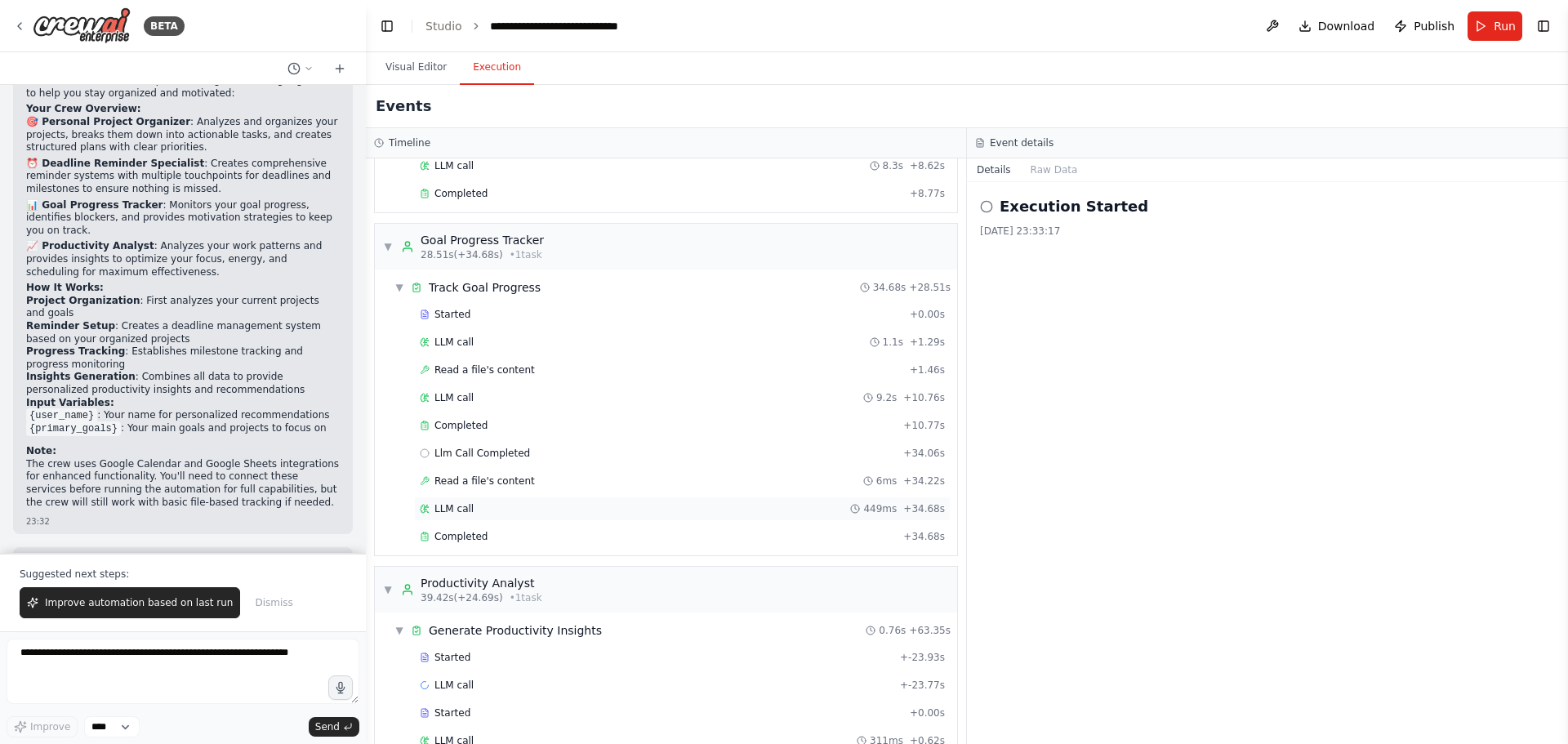
scroll to position [442, 0]
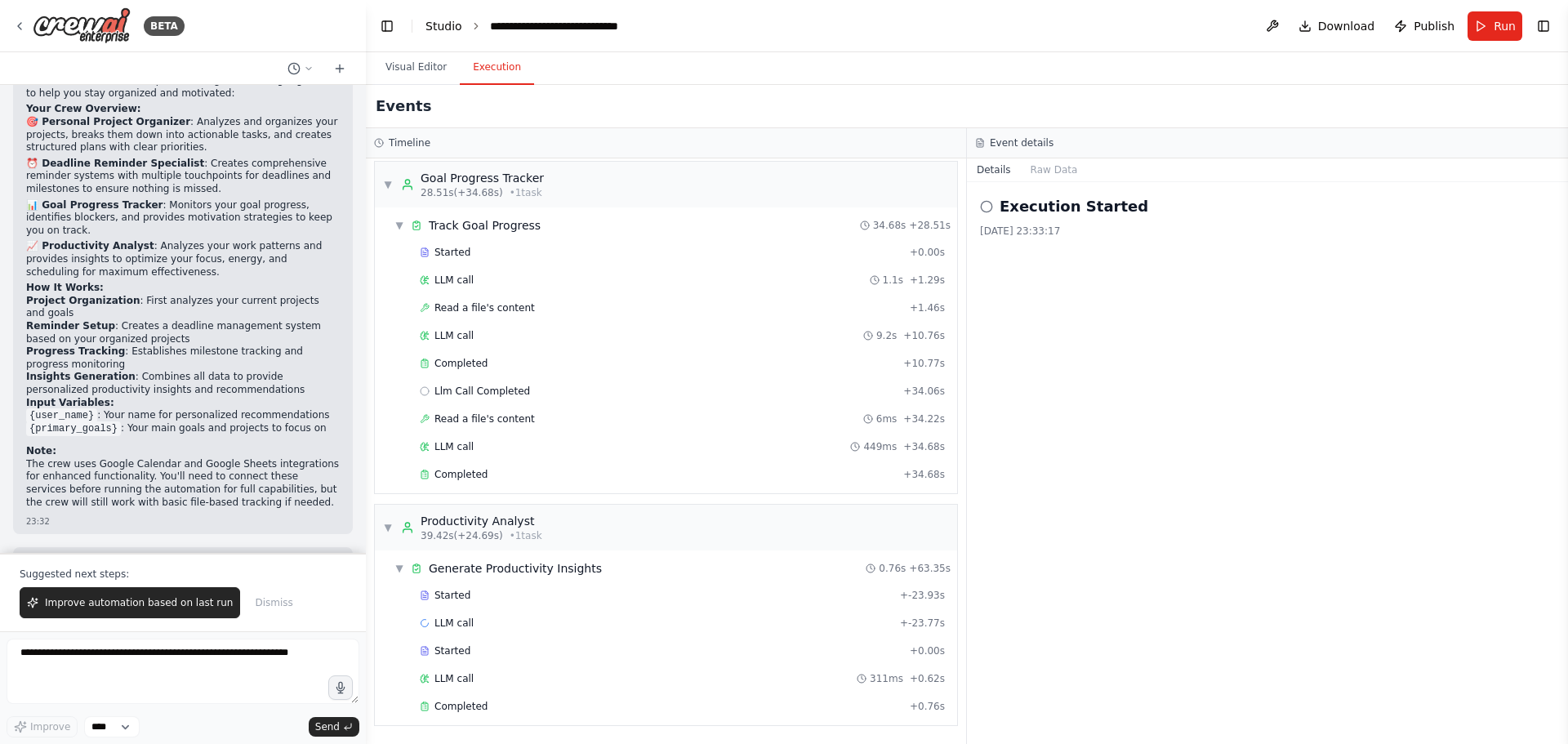
click at [440, 31] on link "Studio" at bounding box center [444, 27] width 37 height 13
